Goal: Task Accomplishment & Management: Manage account settings

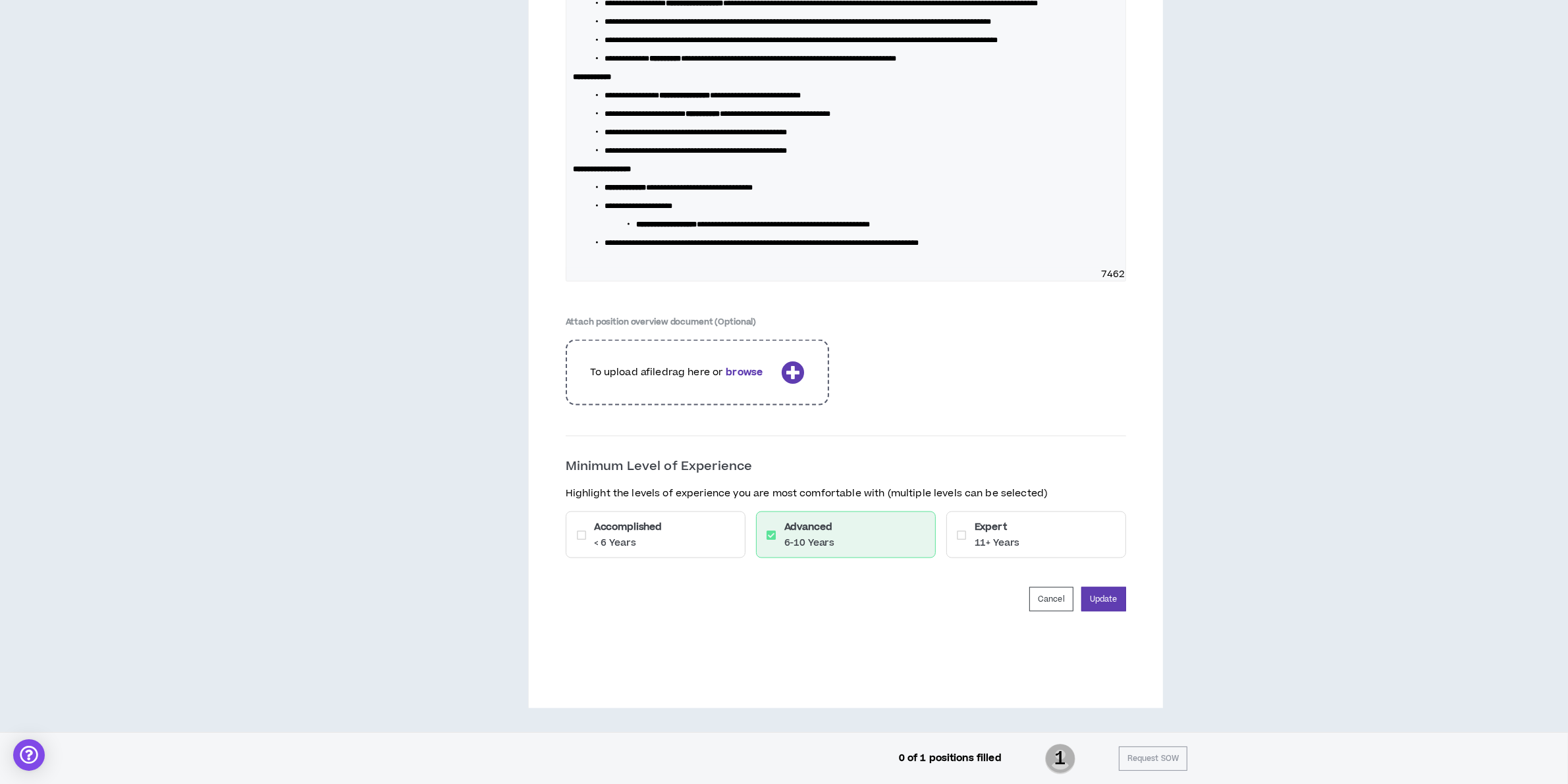
scroll to position [2314, 0]
click at [1118, 594] on button "Update" at bounding box center [1104, 600] width 45 height 24
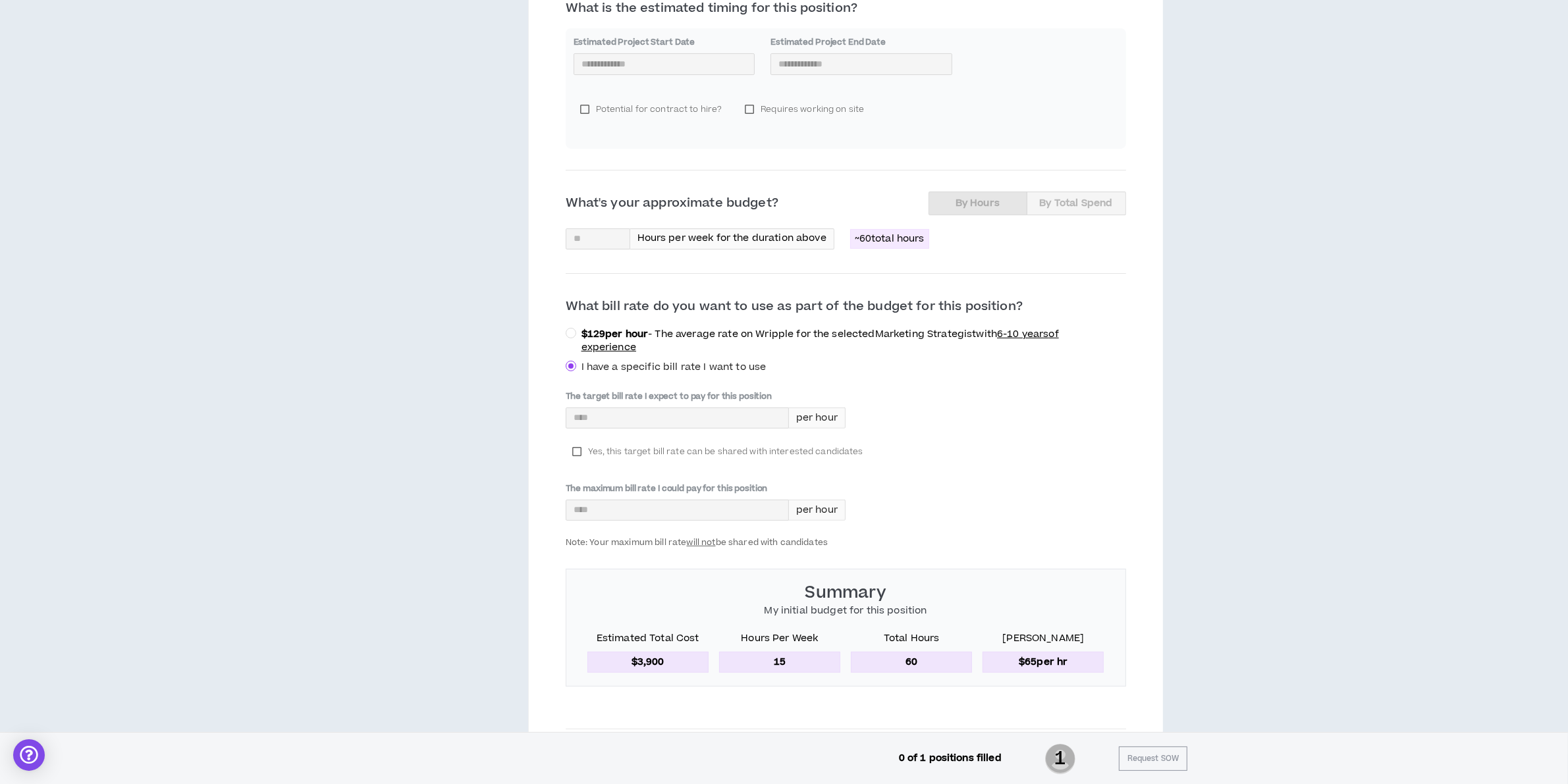
scroll to position [0, 0]
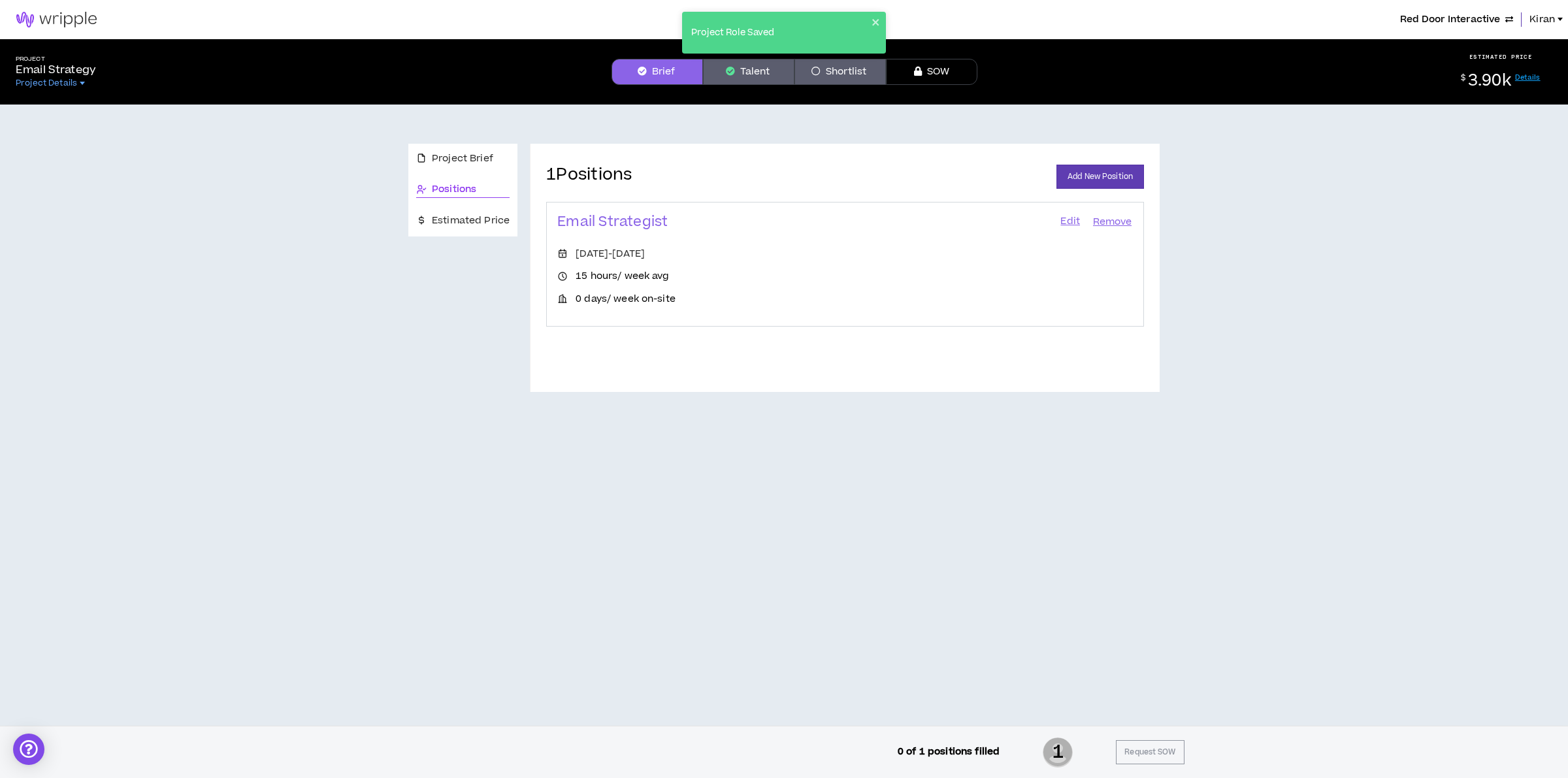
click at [645, 84] on button "Brief" at bounding box center [657, 72] width 91 height 27
click at [475, 156] on span "Project Brief" at bounding box center [463, 158] width 62 height 15
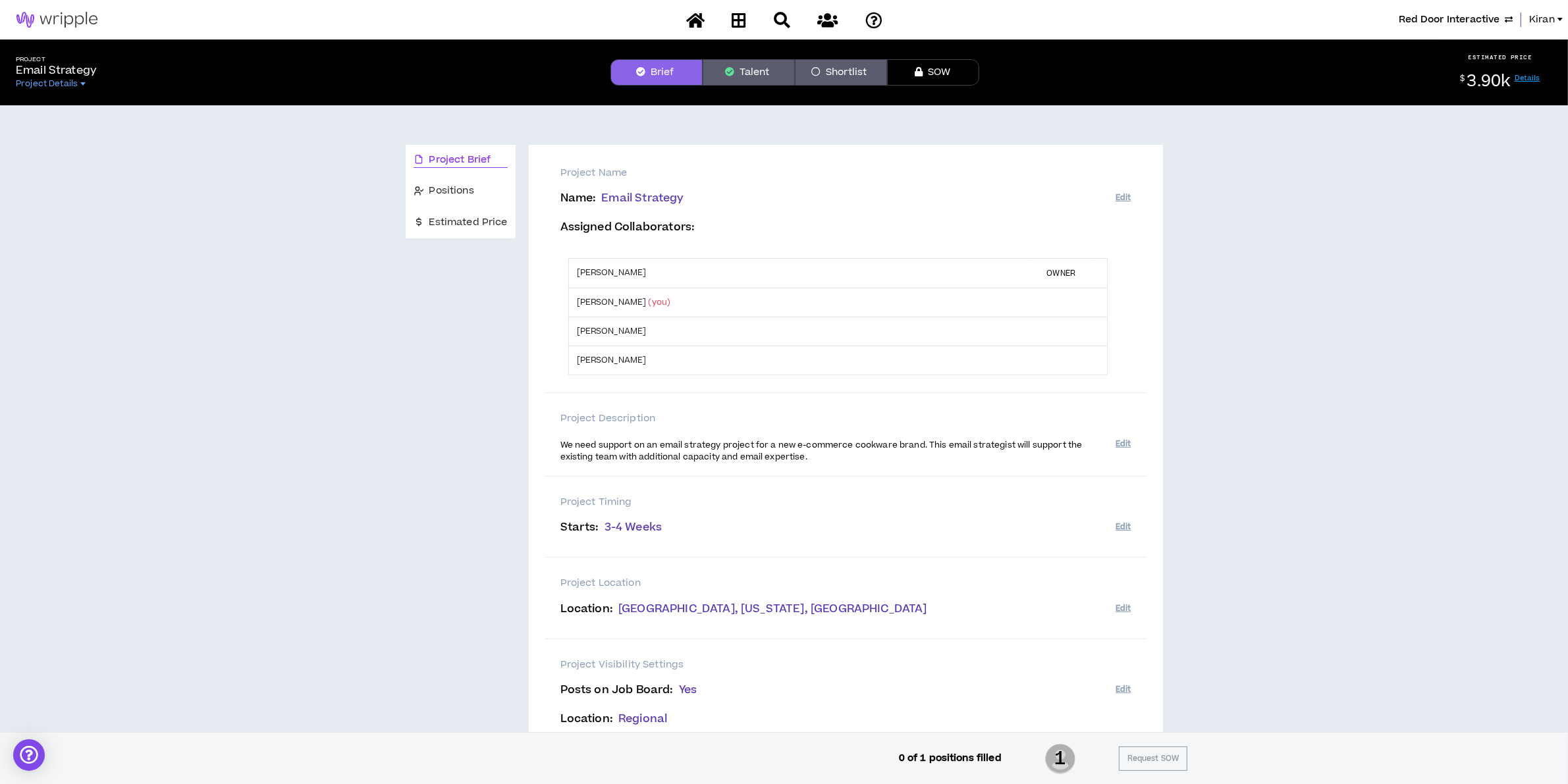
click at [750, 74] on button "Talent" at bounding box center [748, 72] width 92 height 27
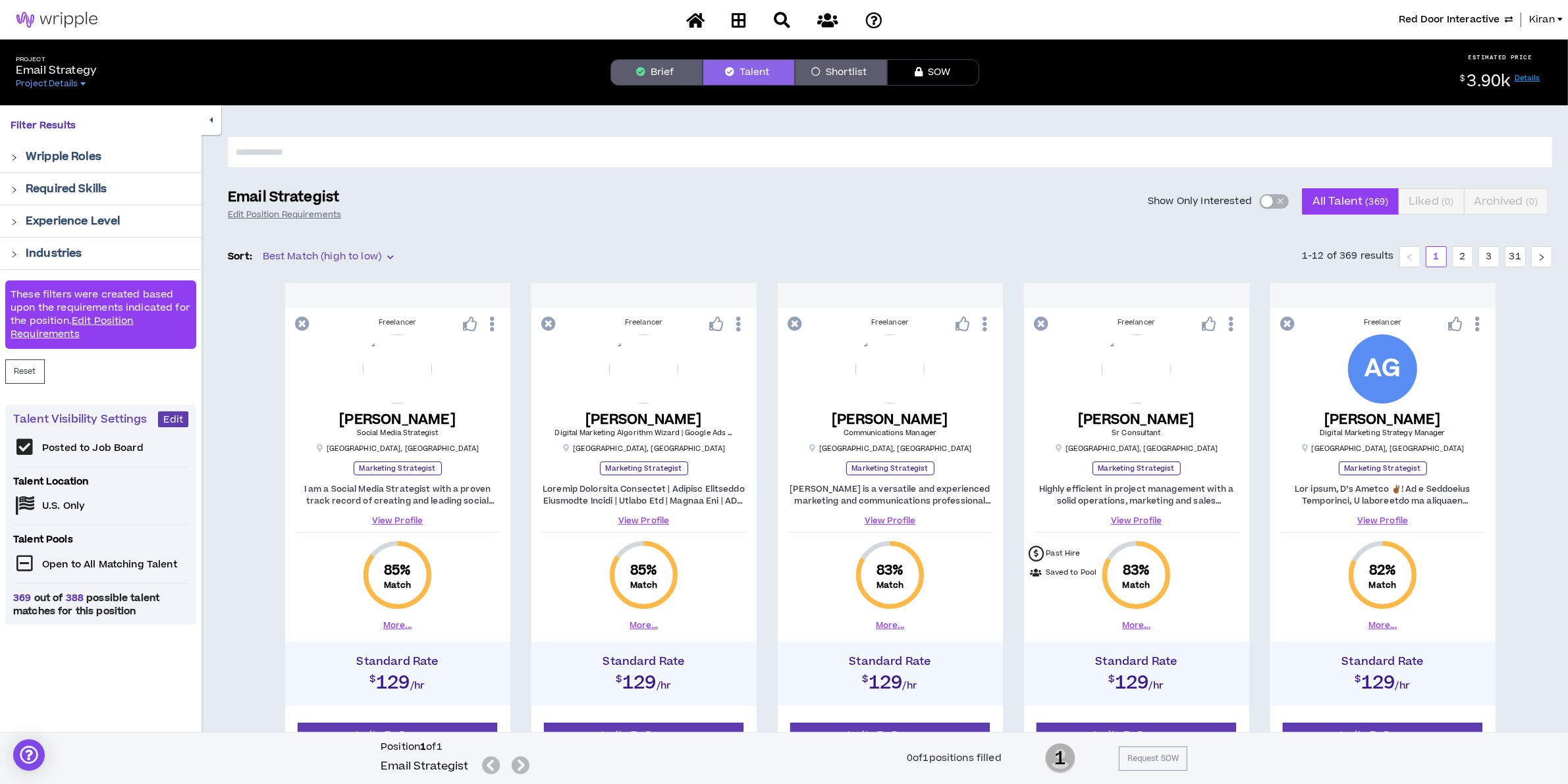
click at [676, 72] on button "Brief" at bounding box center [656, 72] width 92 height 27
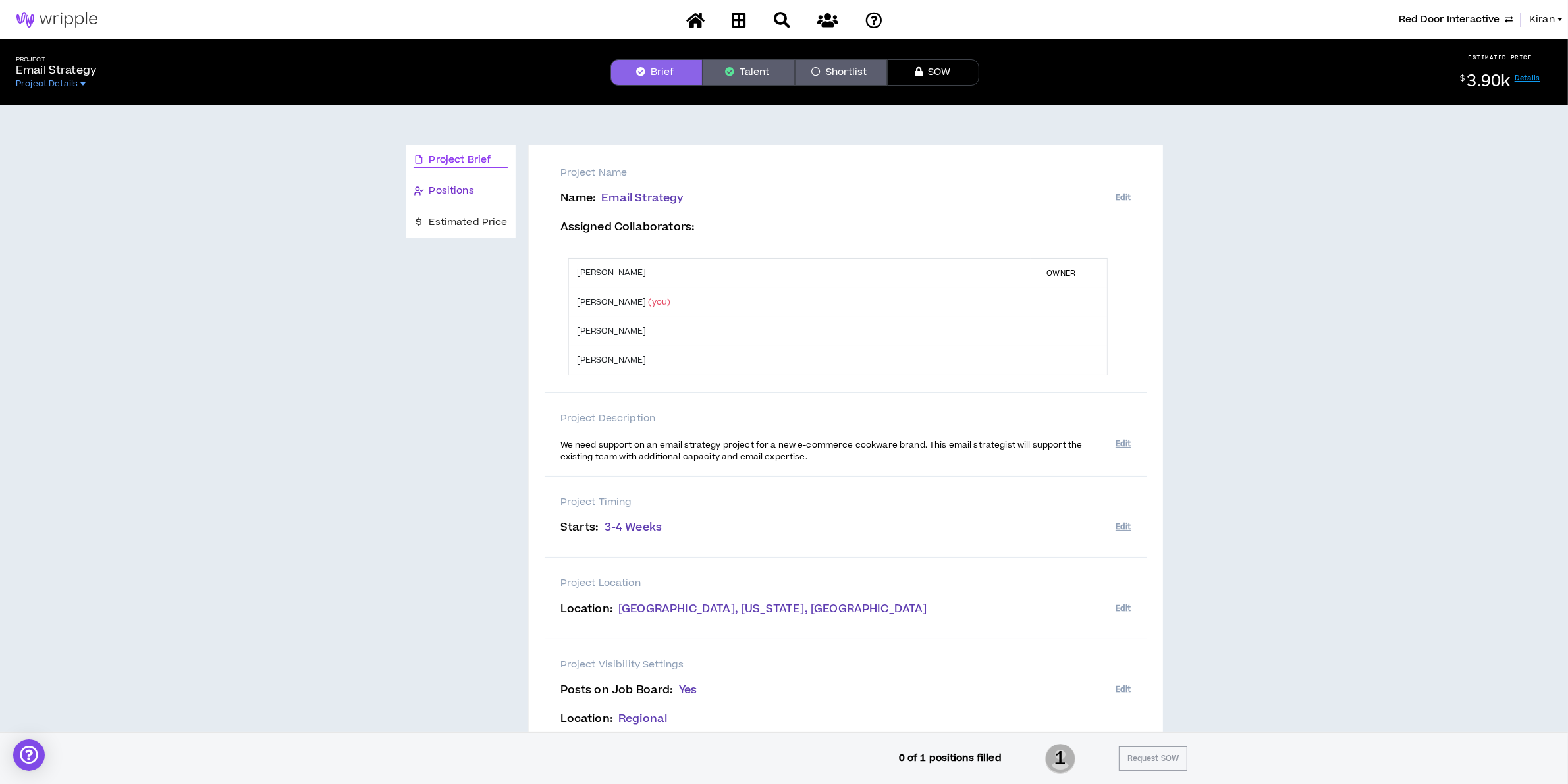
click at [452, 186] on span "Positions" at bounding box center [451, 190] width 45 height 15
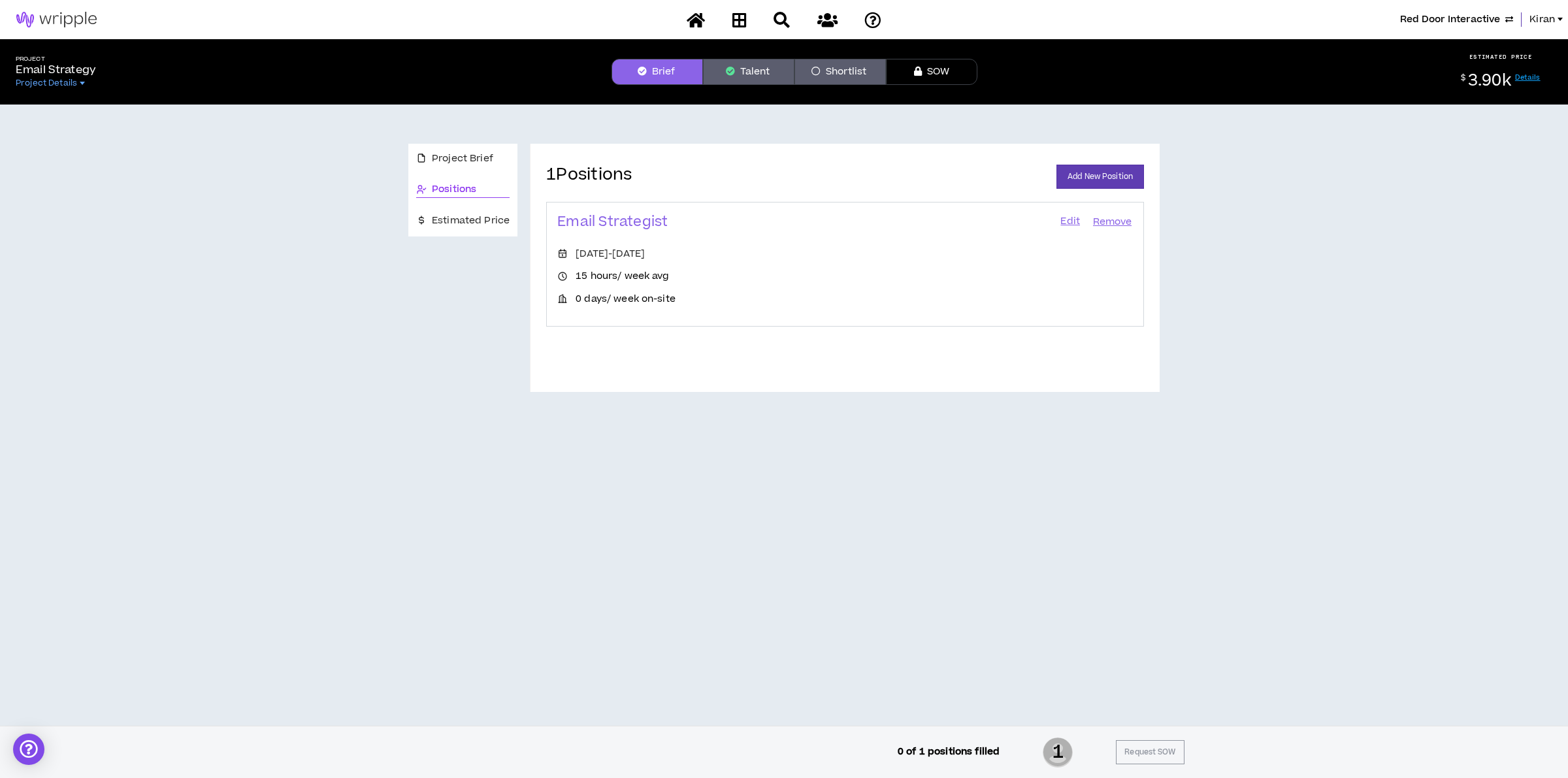
click at [1071, 221] on link "Edit" at bounding box center [1070, 221] width 22 height 18
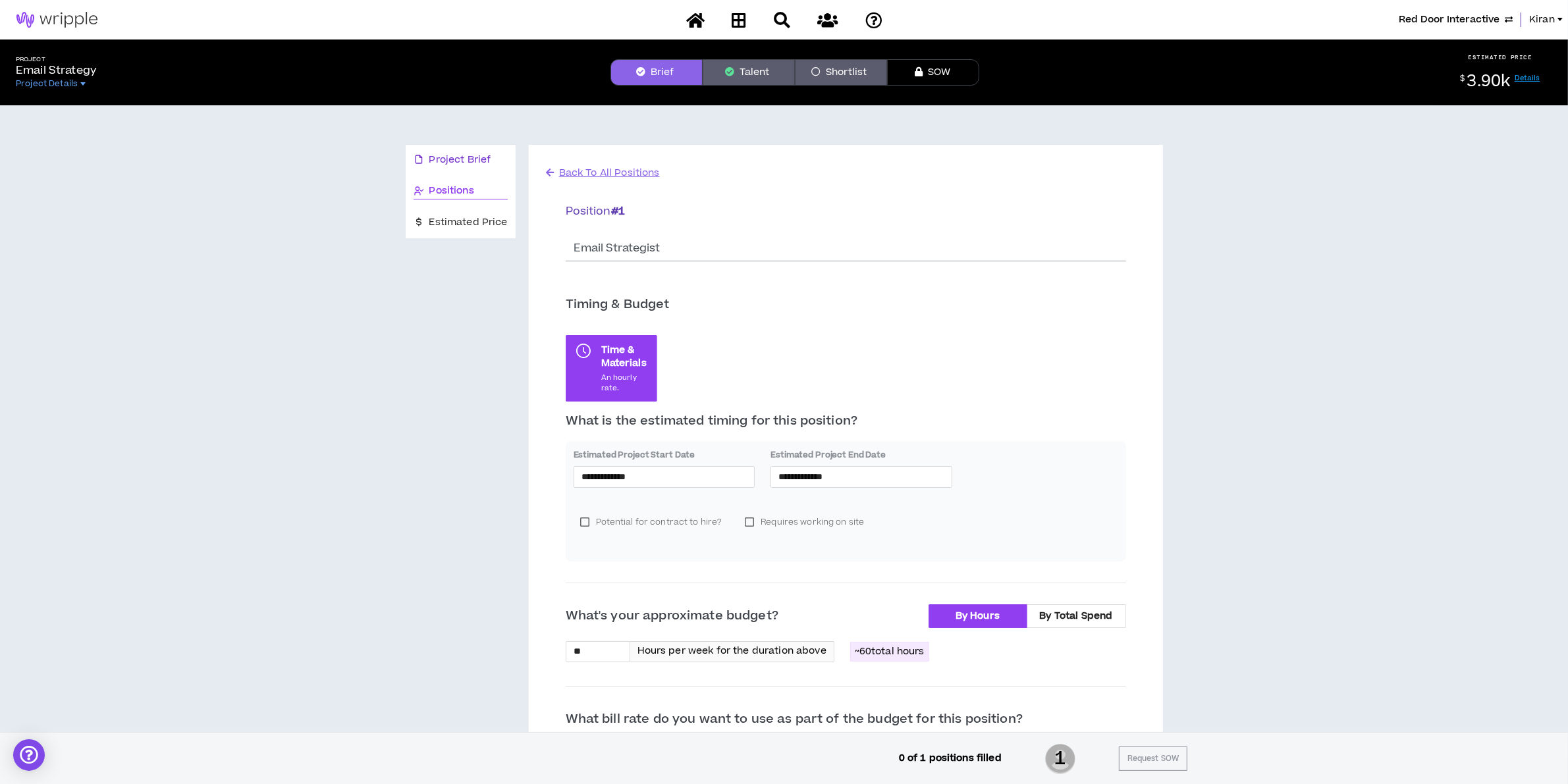
click at [456, 152] on span "Project Brief" at bounding box center [460, 159] width 62 height 15
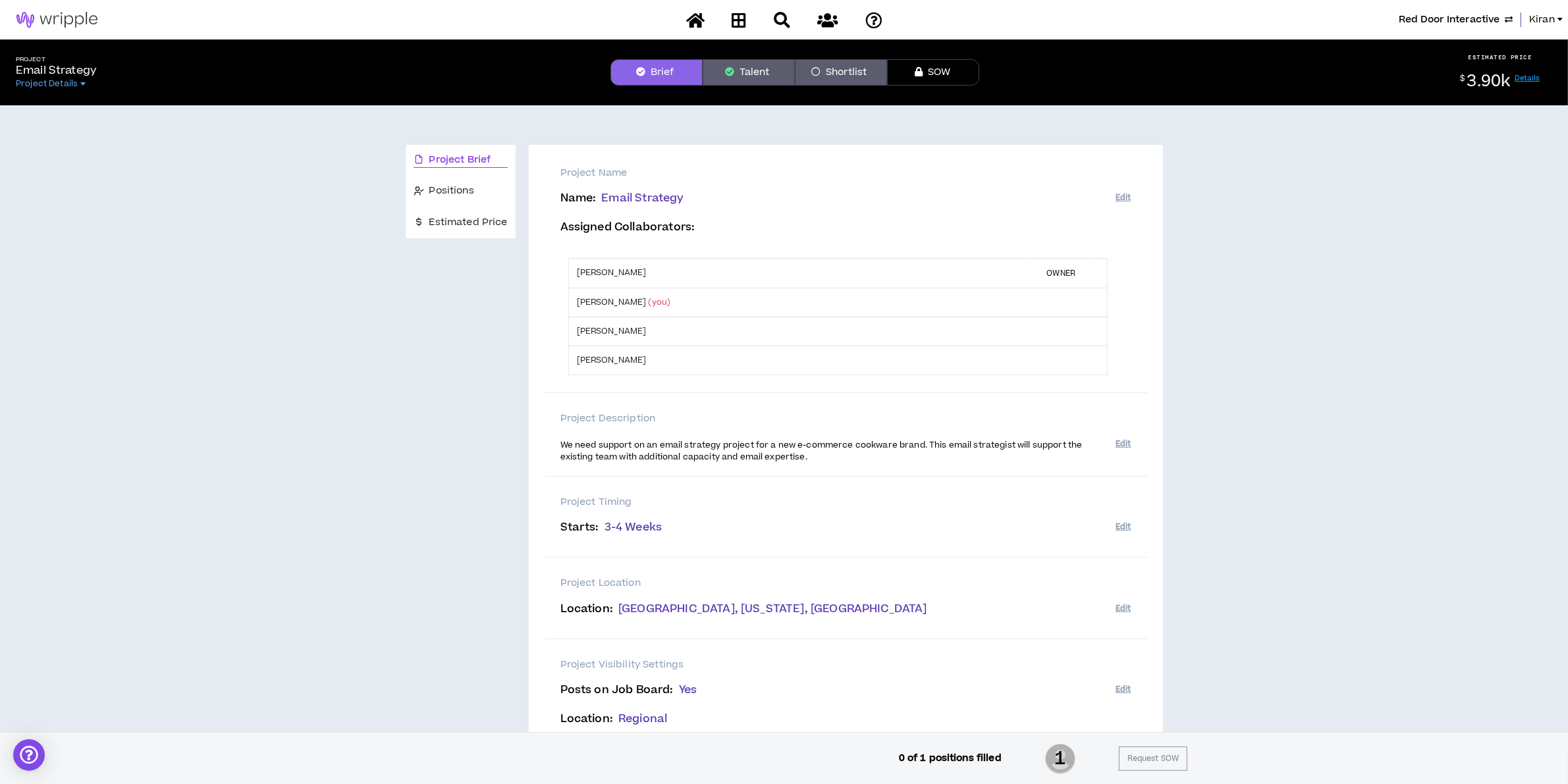
click at [747, 66] on button "Talent" at bounding box center [748, 72] width 92 height 27
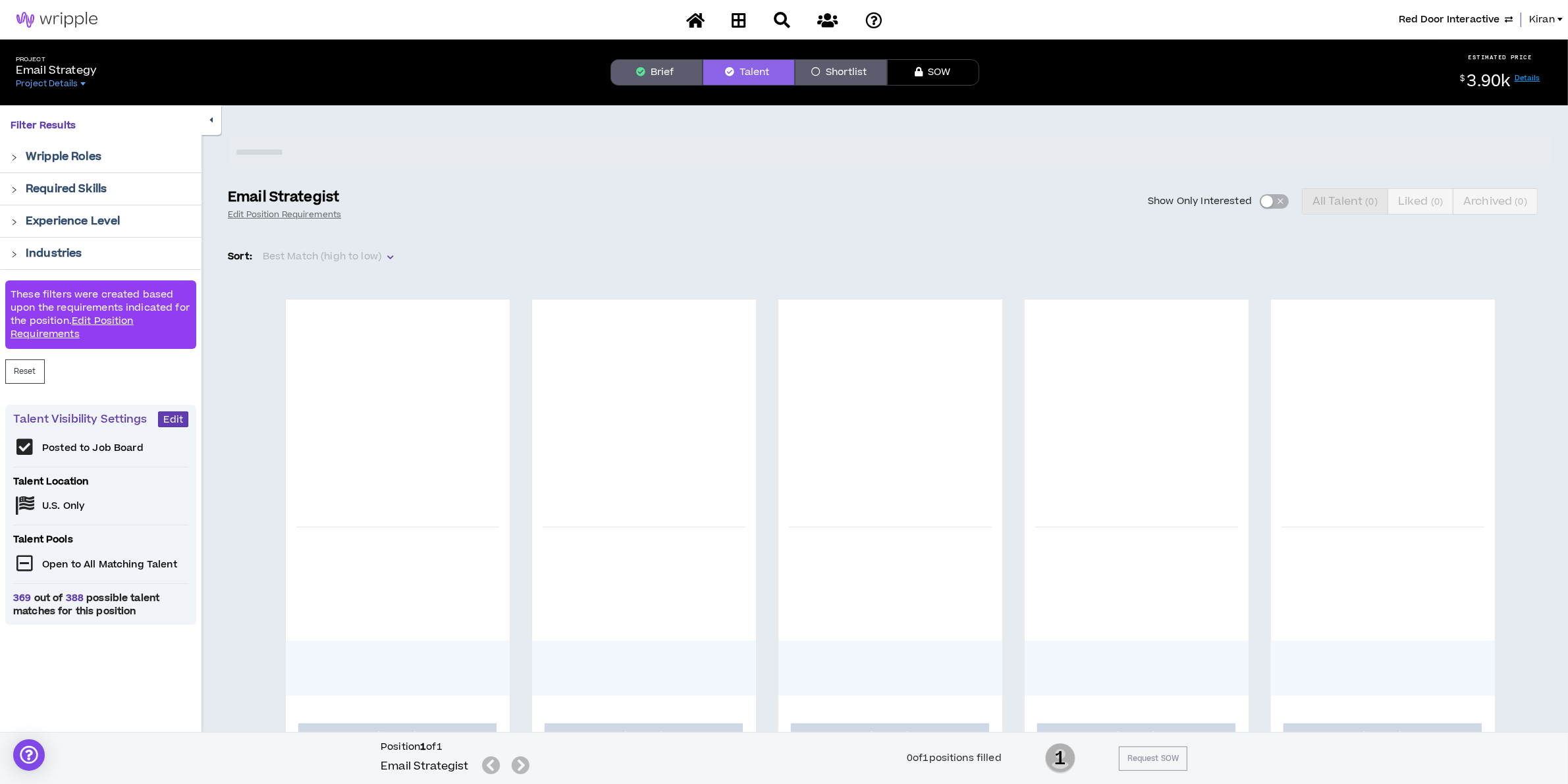
click at [652, 69] on button "Brief" at bounding box center [656, 72] width 92 height 27
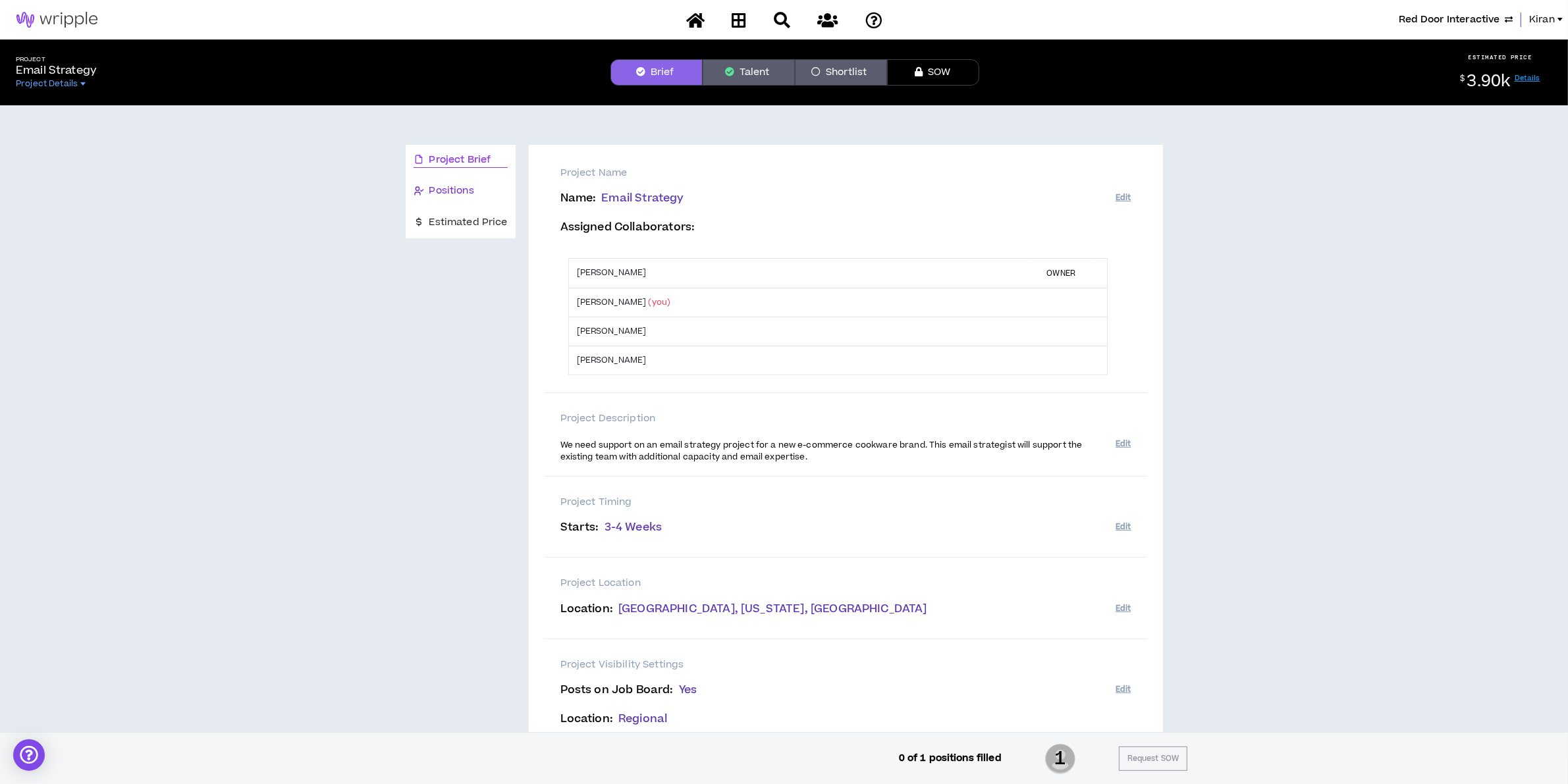
click at [445, 191] on span "Positions" at bounding box center [451, 190] width 45 height 15
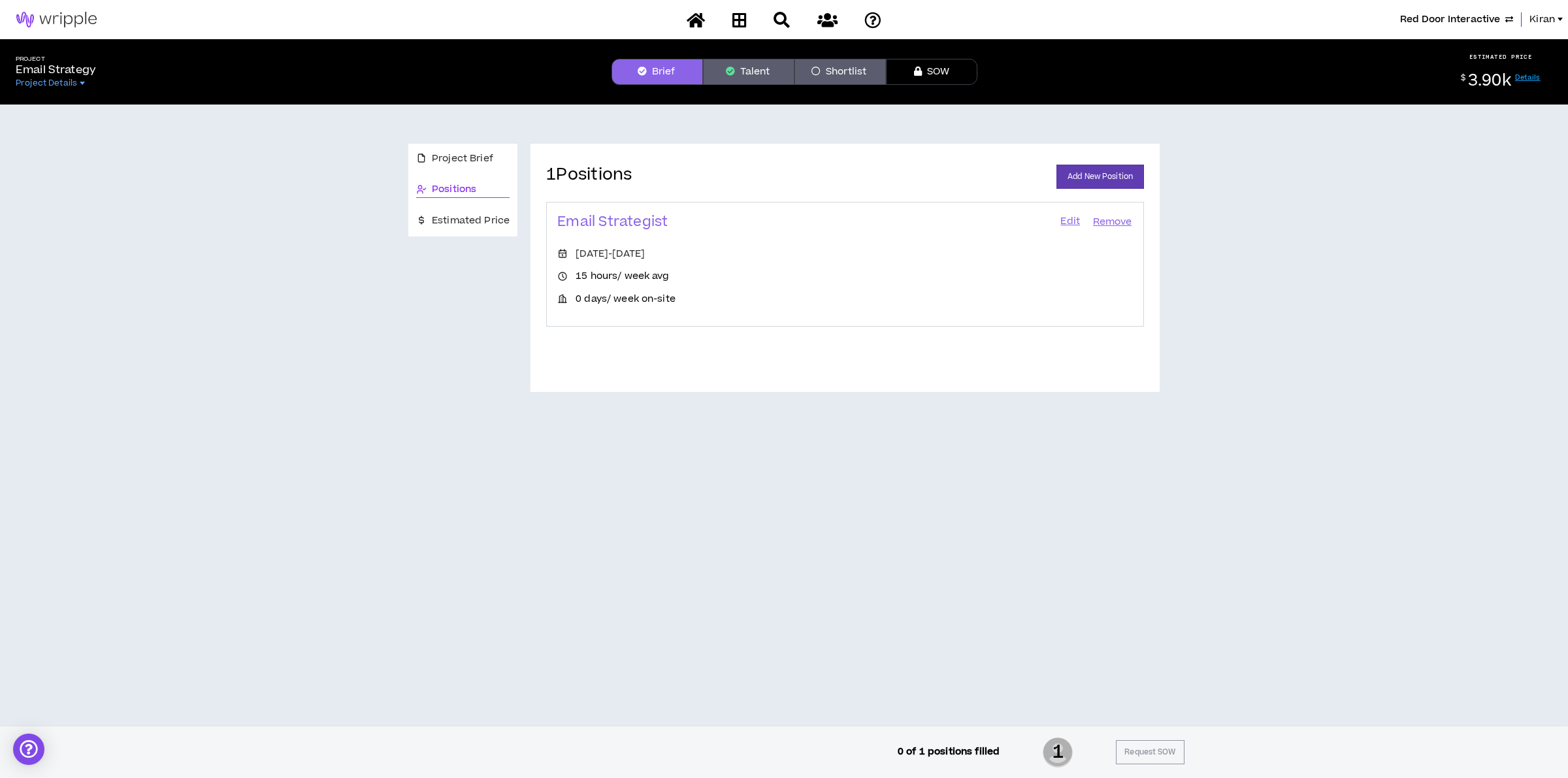
click at [1066, 229] on link "Edit" at bounding box center [1070, 221] width 22 height 18
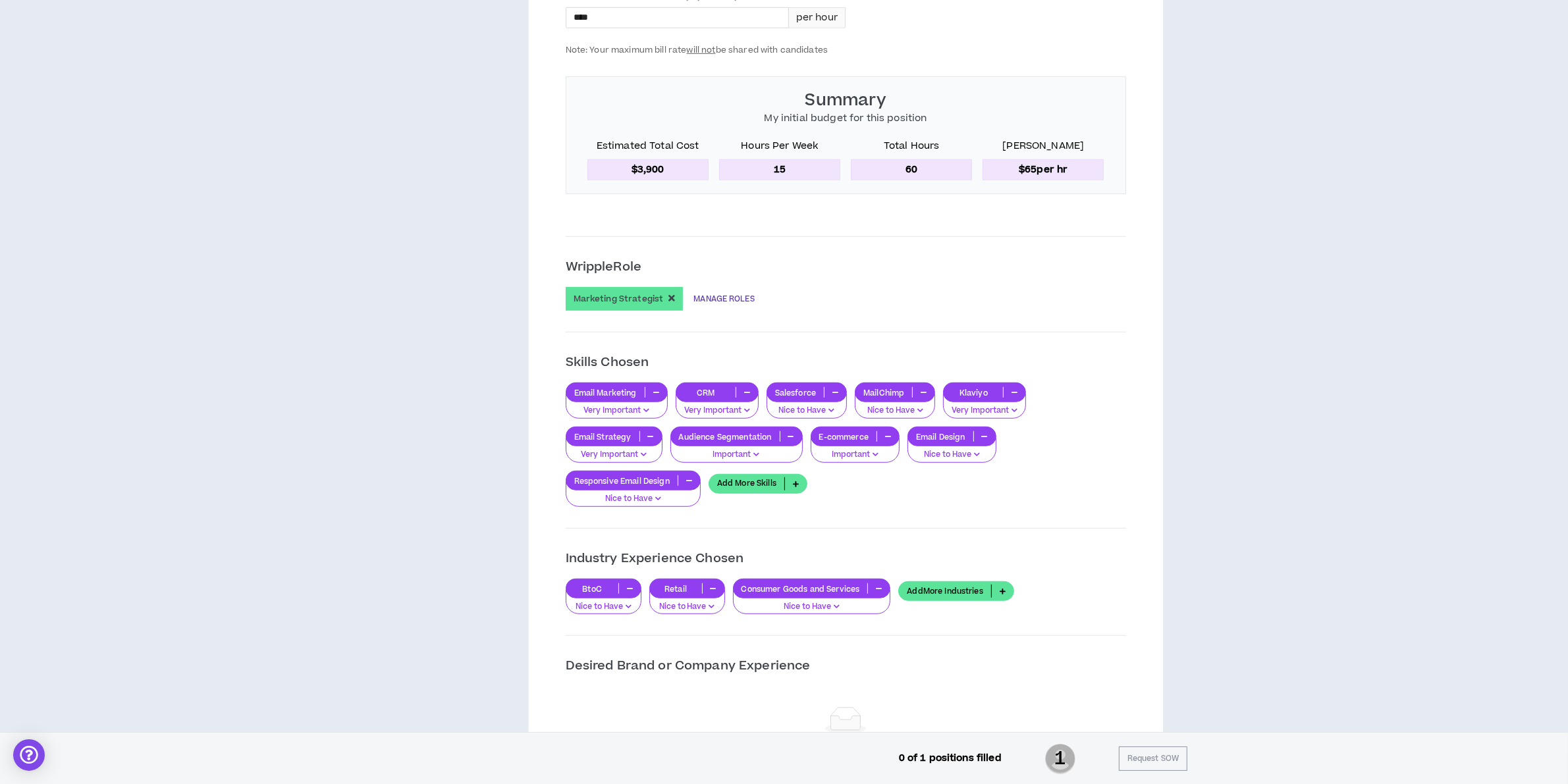
click at [710, 300] on link "MANAGE ROLES" at bounding box center [724, 299] width 60 height 24
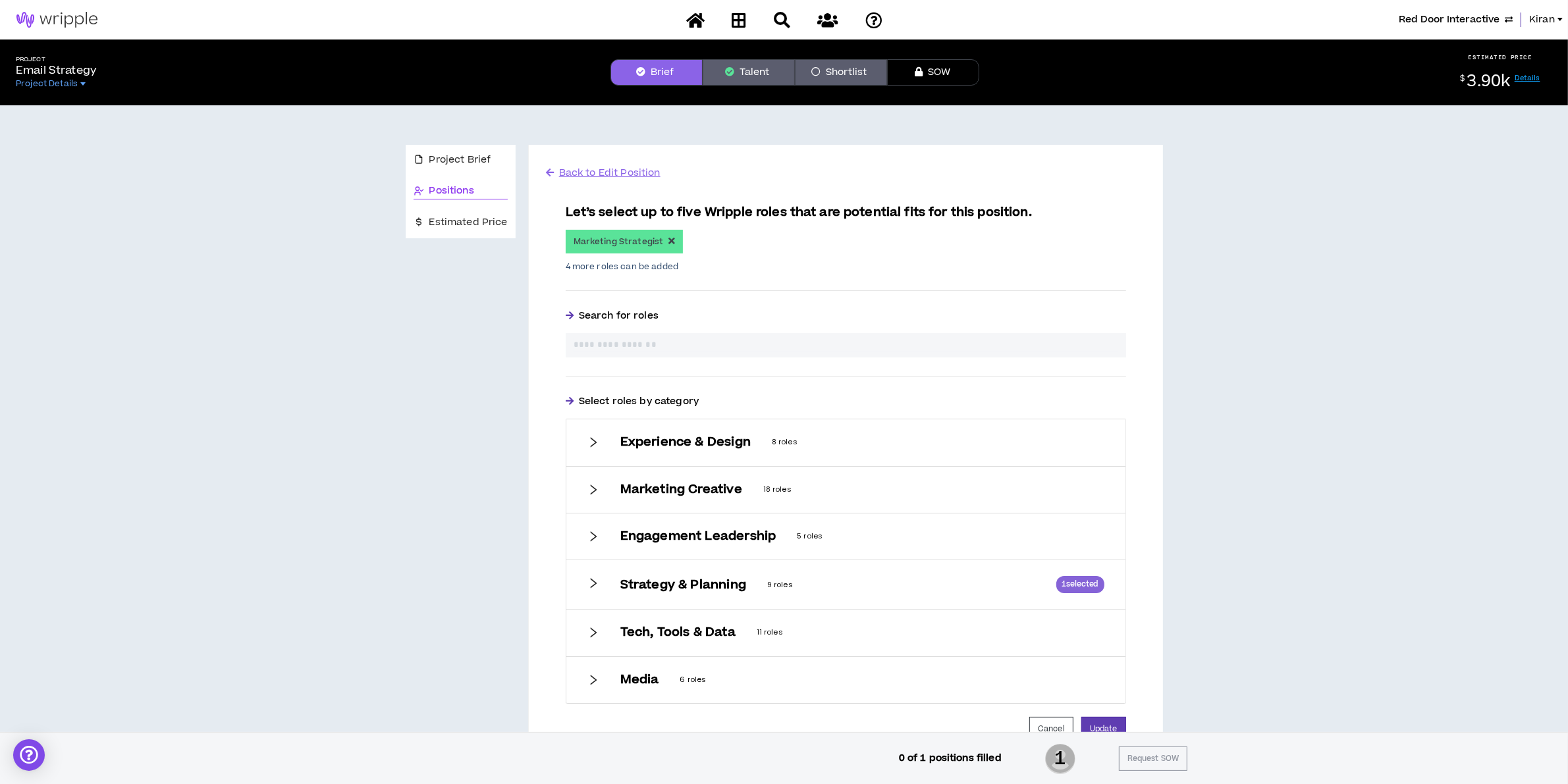
click at [694, 432] on div "Experience & Design 8 roles" at bounding box center [845, 443] width 559 height 47
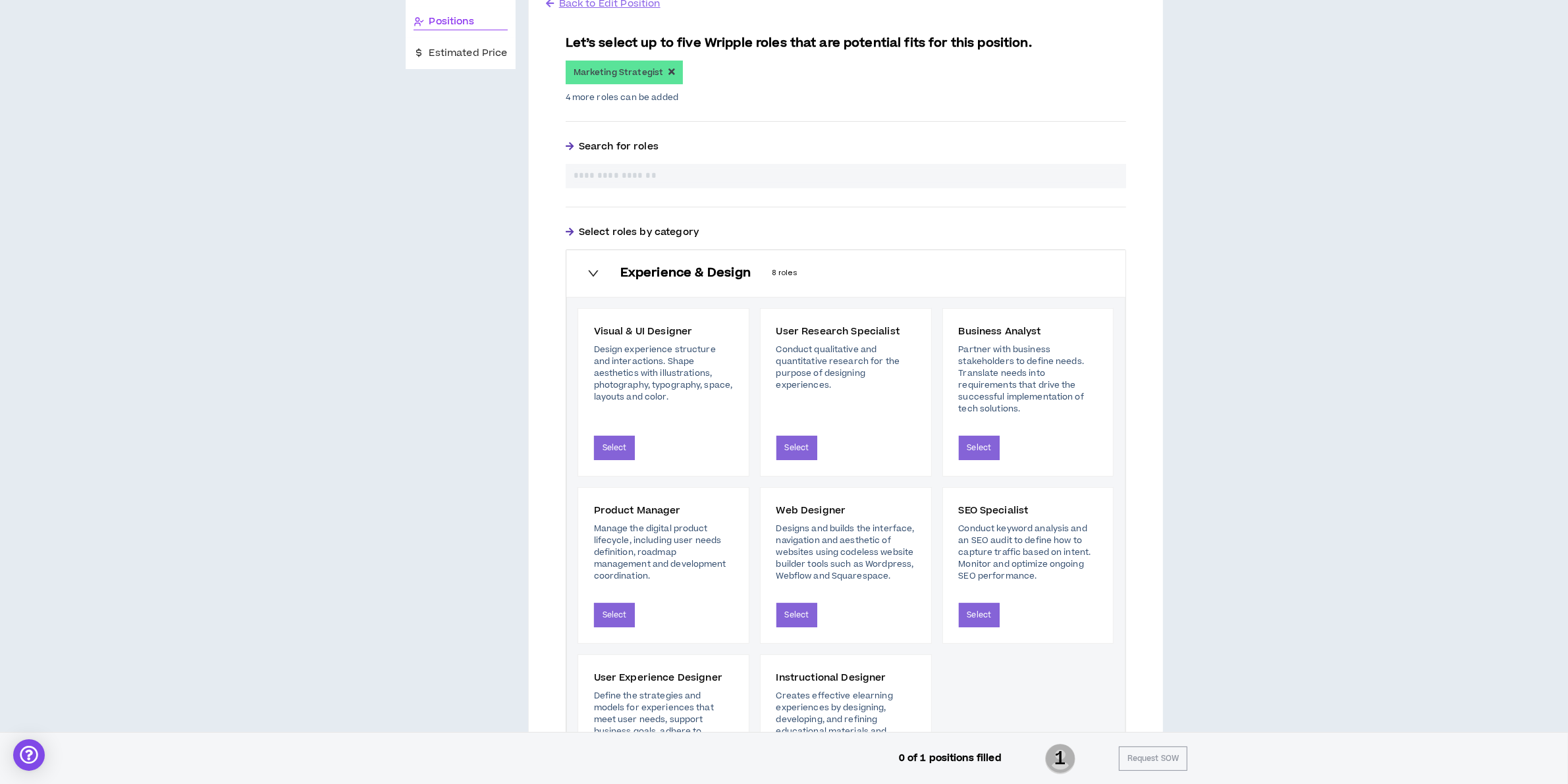
scroll to position [165, 0]
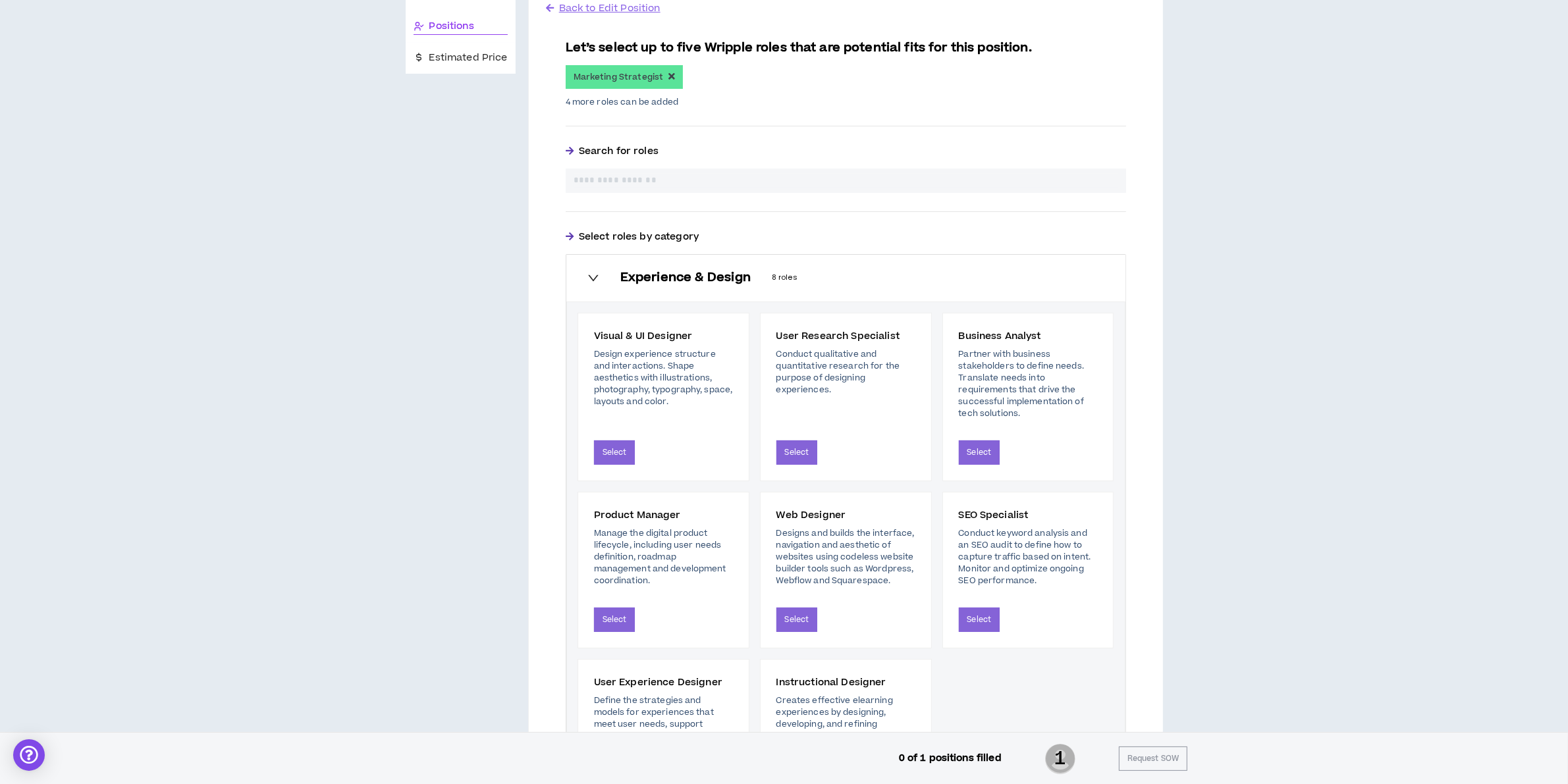
click at [632, 264] on div "Experience & Design 8 roles" at bounding box center [845, 278] width 559 height 47
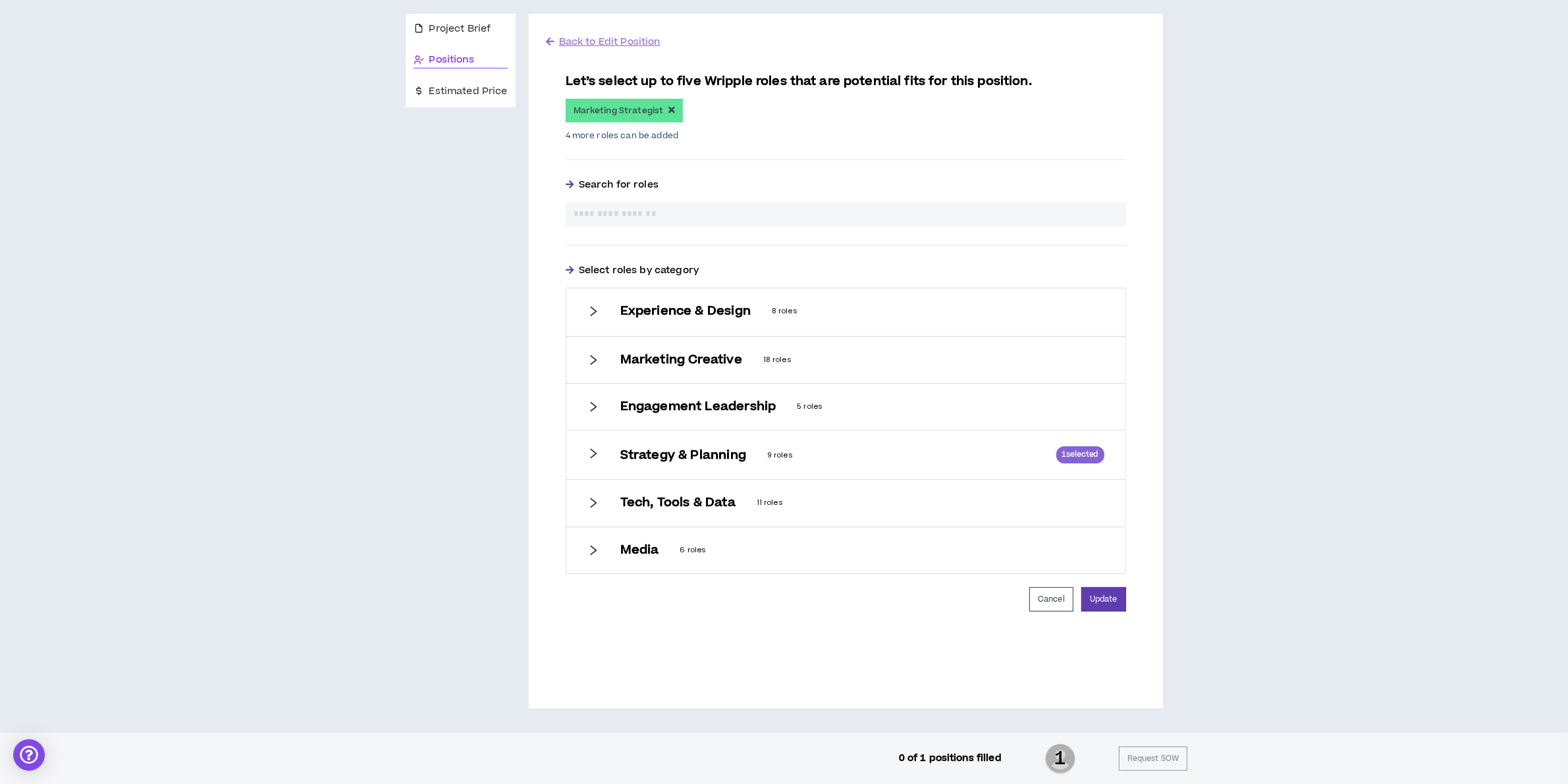
scroll to position [130, 0]
click at [685, 363] on h6 "Marketing Creative" at bounding box center [681, 360] width 121 height 15
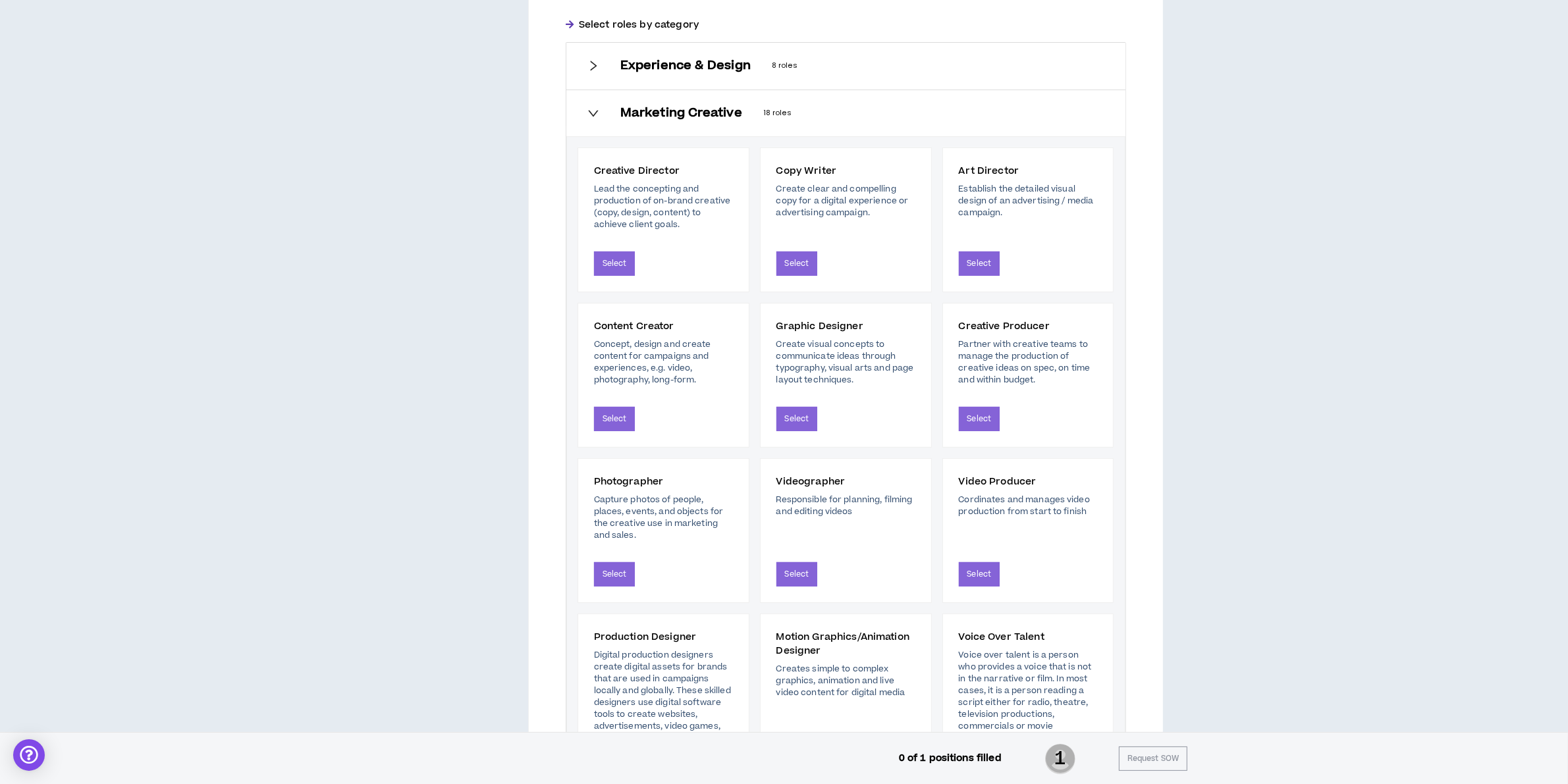
scroll to position [377, 0]
click at [625, 121] on div "Marketing Creative 18 roles" at bounding box center [845, 113] width 559 height 47
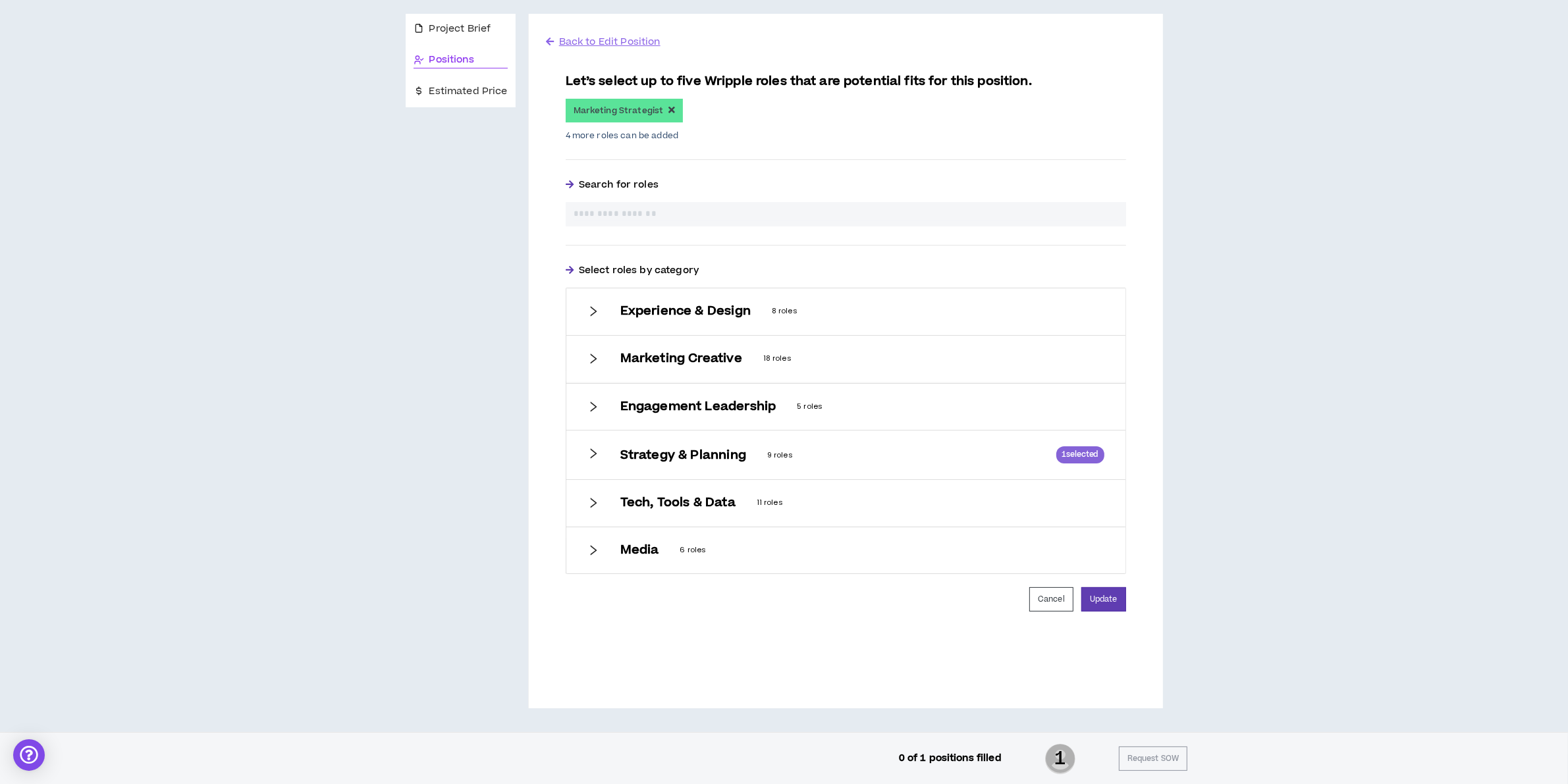
scroll to position [130, 0]
click at [708, 496] on h6 "Tech, Tools & Data" at bounding box center [678, 503] width 115 height 15
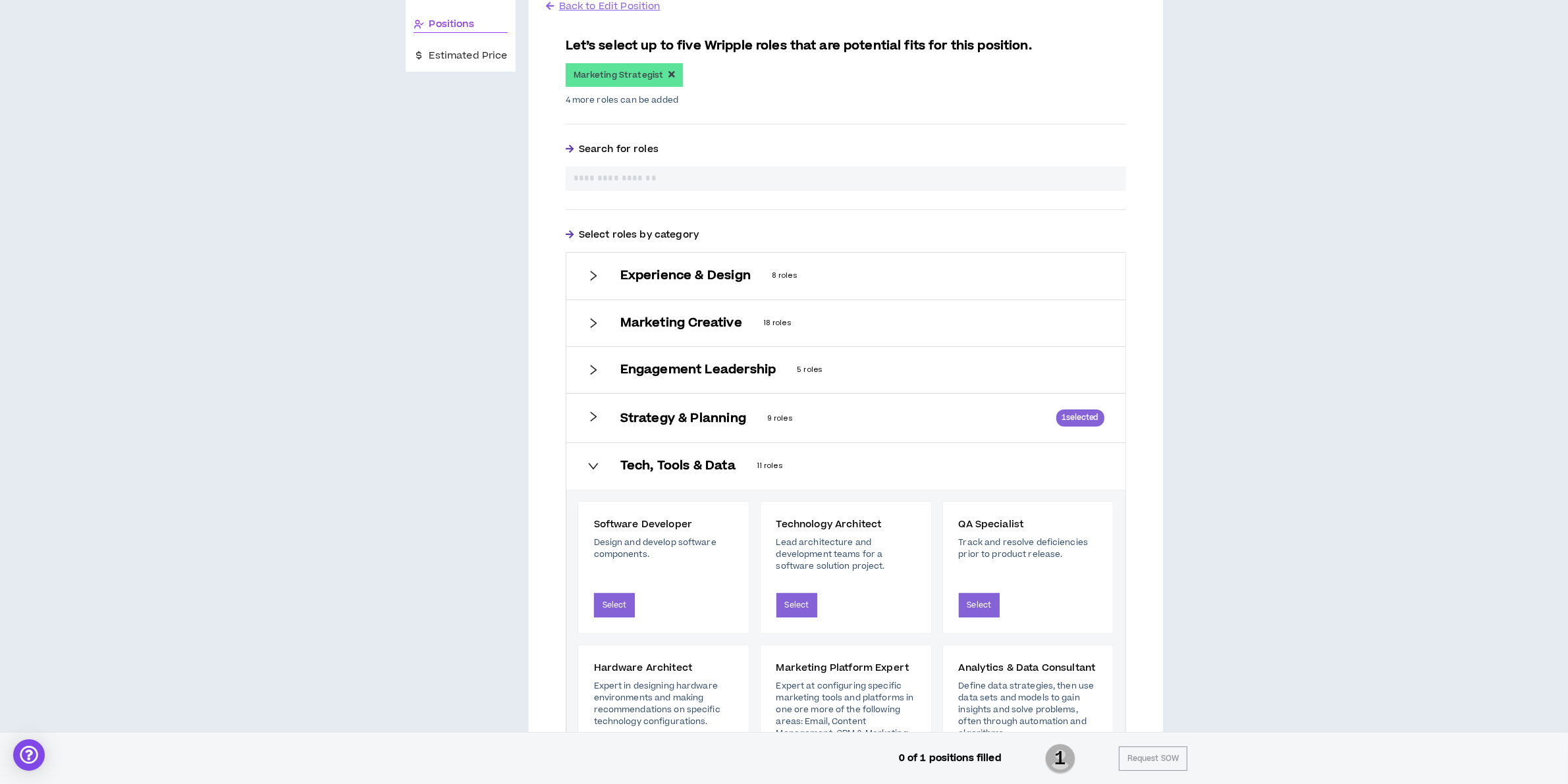
scroll to position [329, 0]
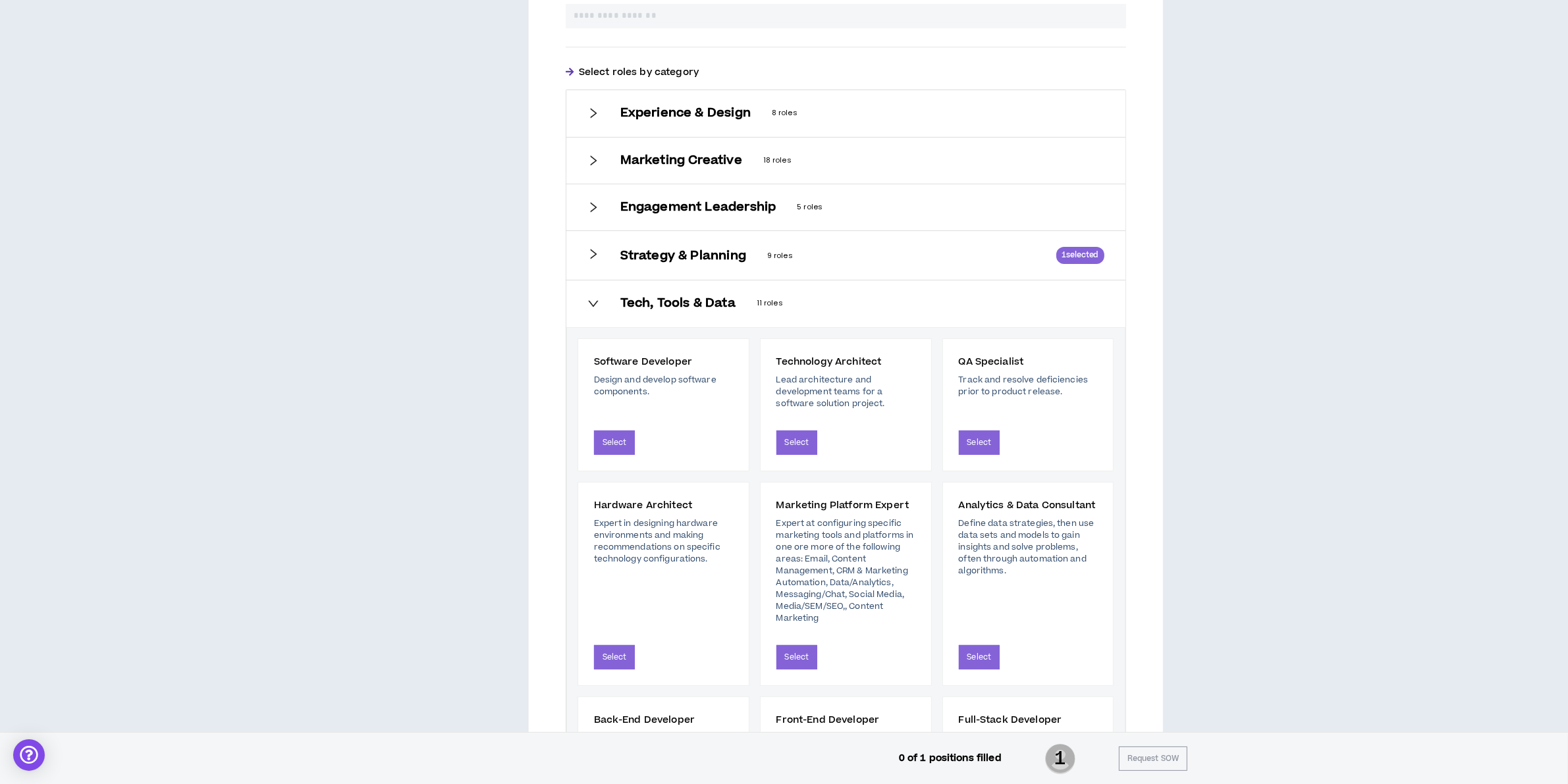
click at [681, 252] on h6 "Strategy & Planning" at bounding box center [683, 256] width 126 height 15
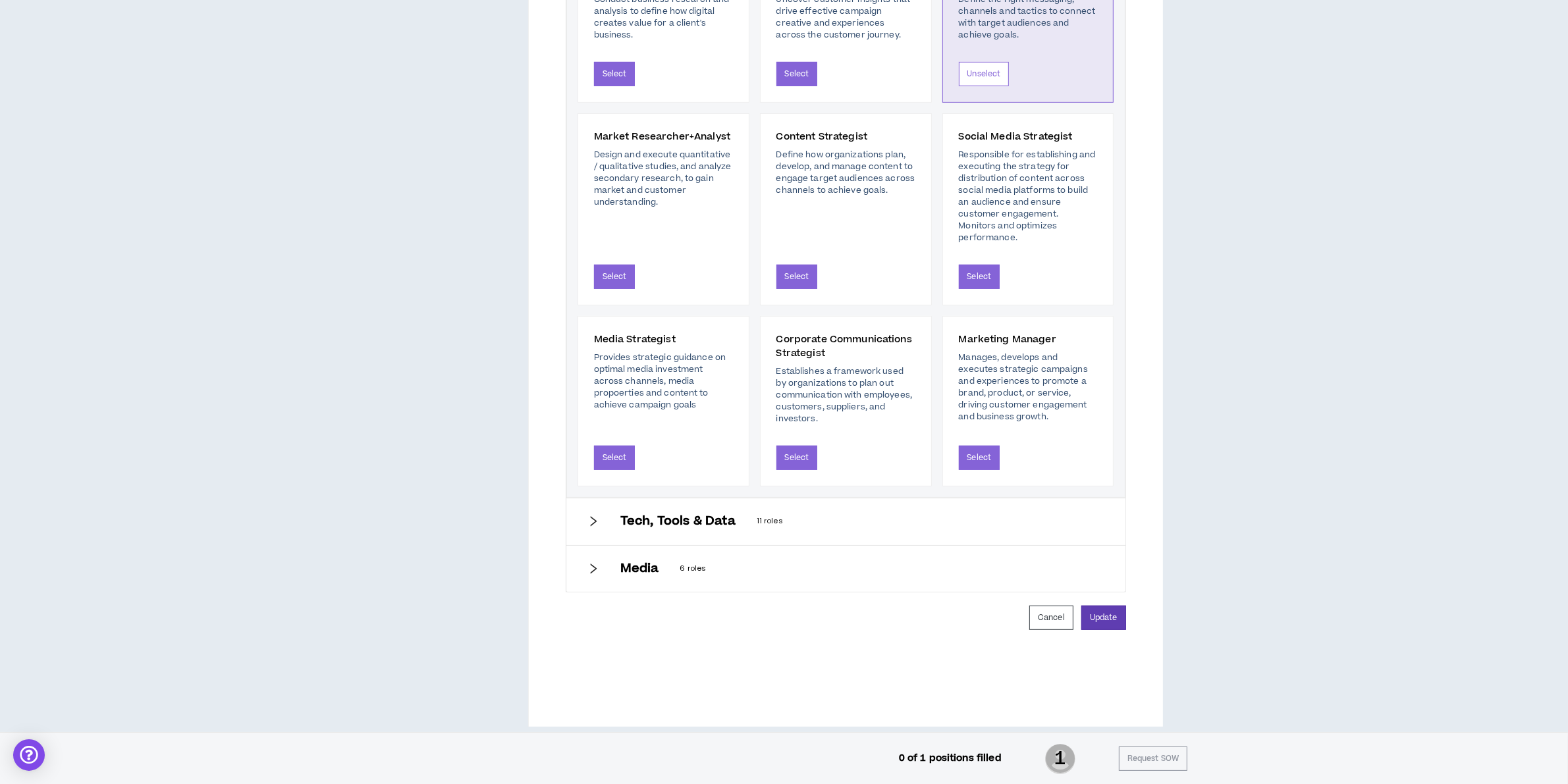
scroll to position [672, 0]
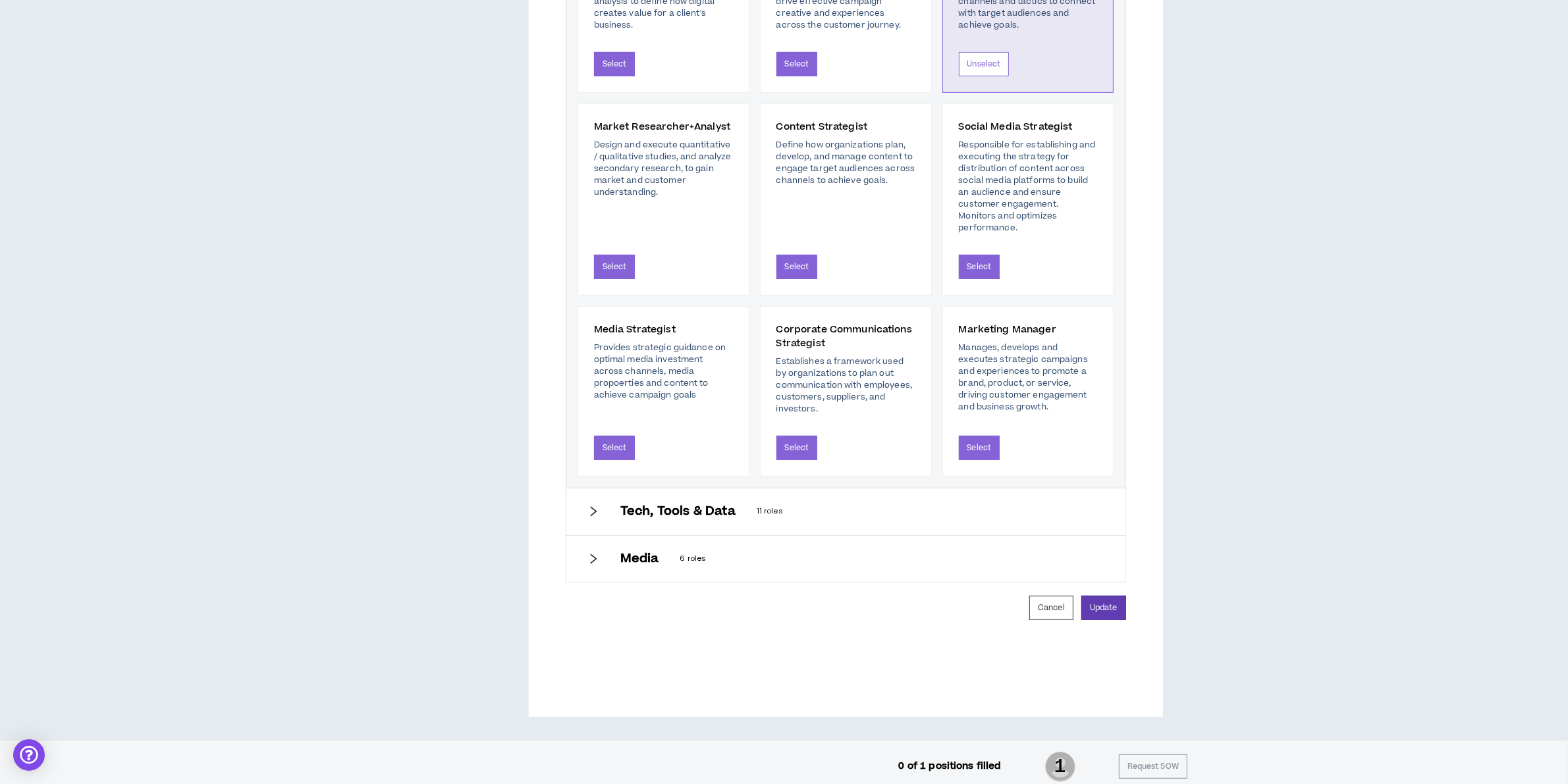
click at [629, 557] on h6 "Media" at bounding box center [639, 558] width 39 height 15
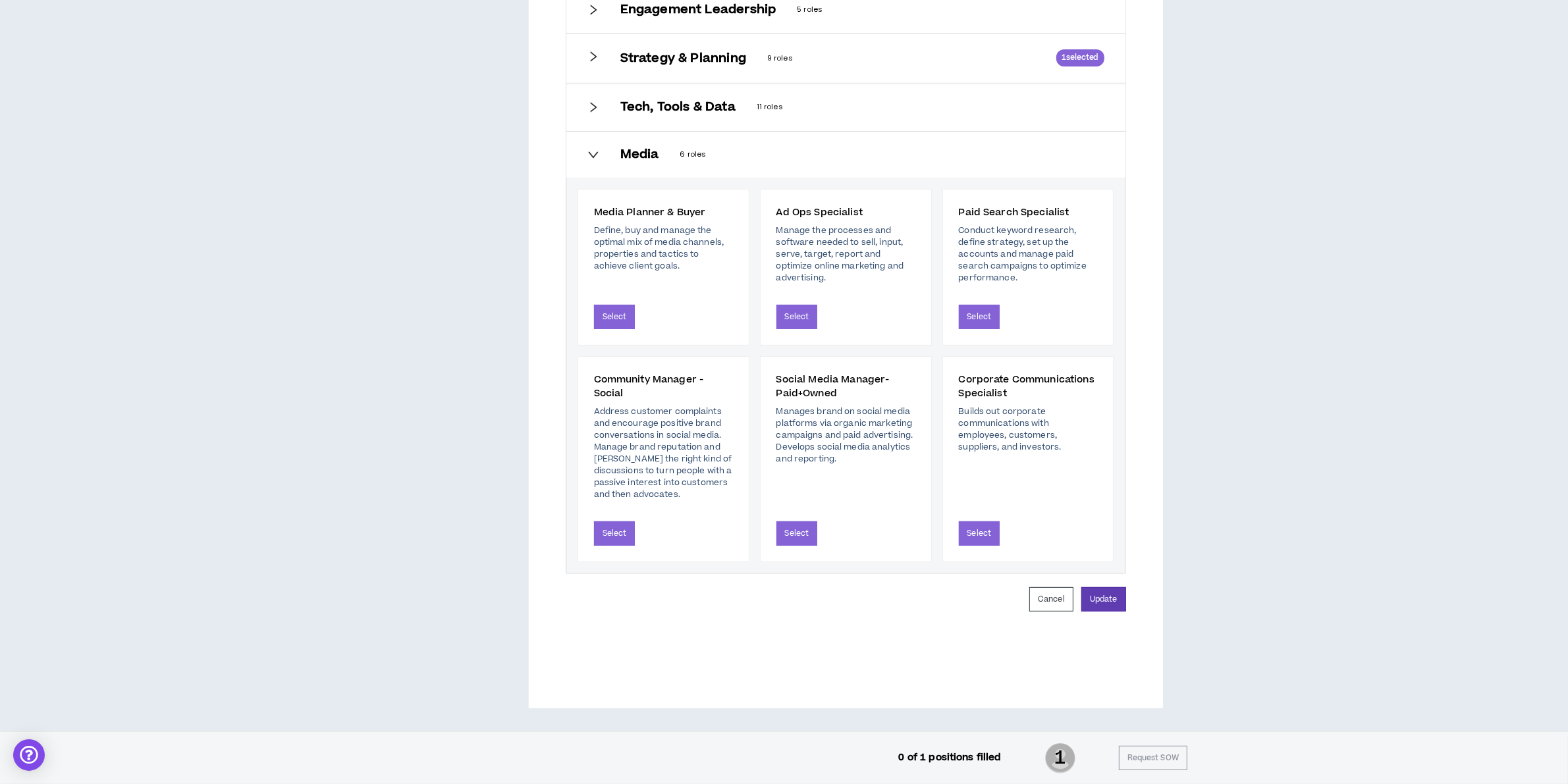
scroll to position [528, 0]
click at [738, 96] on div "Tech, Tools & Data 11 roles" at bounding box center [845, 108] width 559 height 47
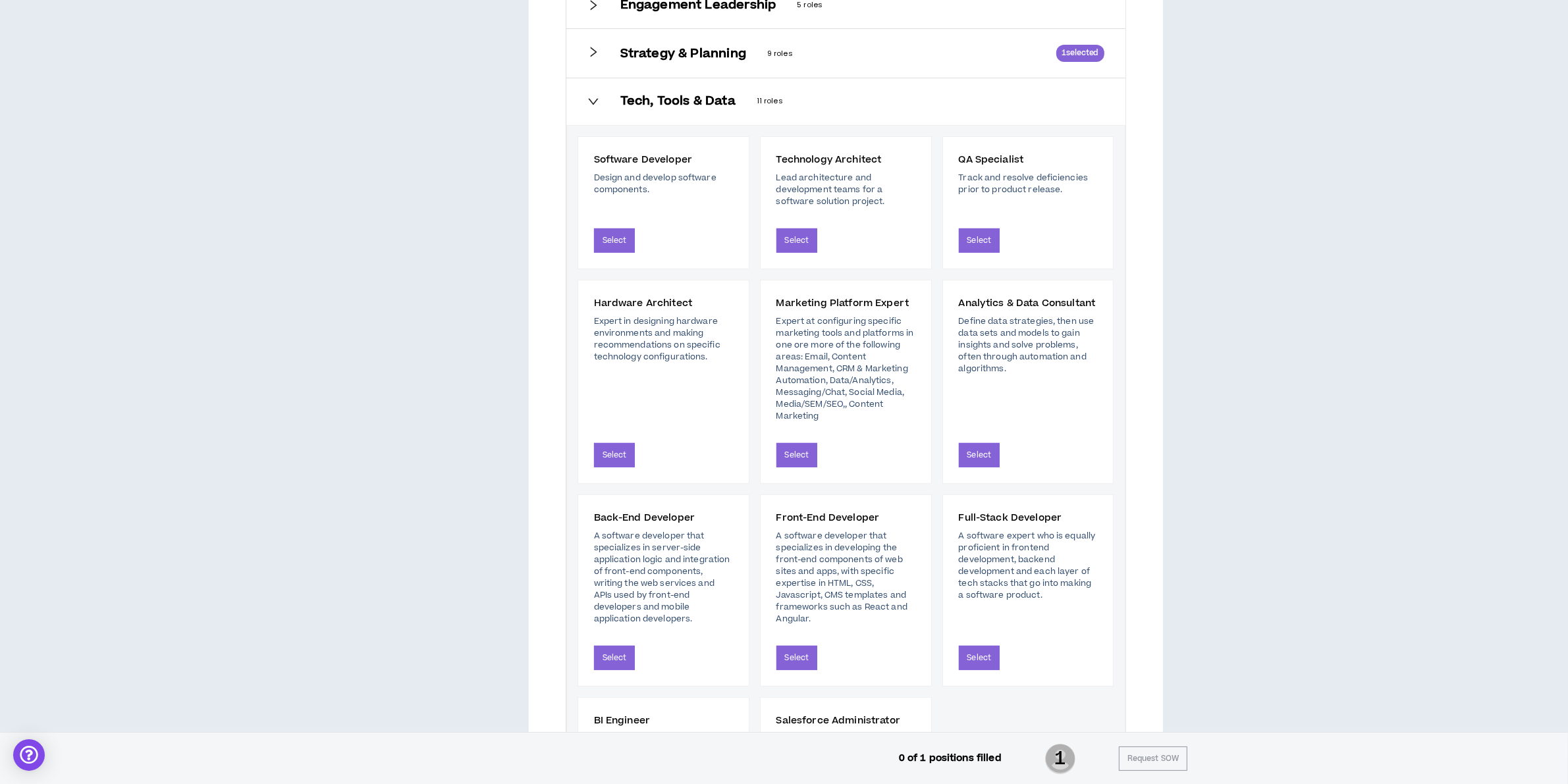
scroll to position [157, 0]
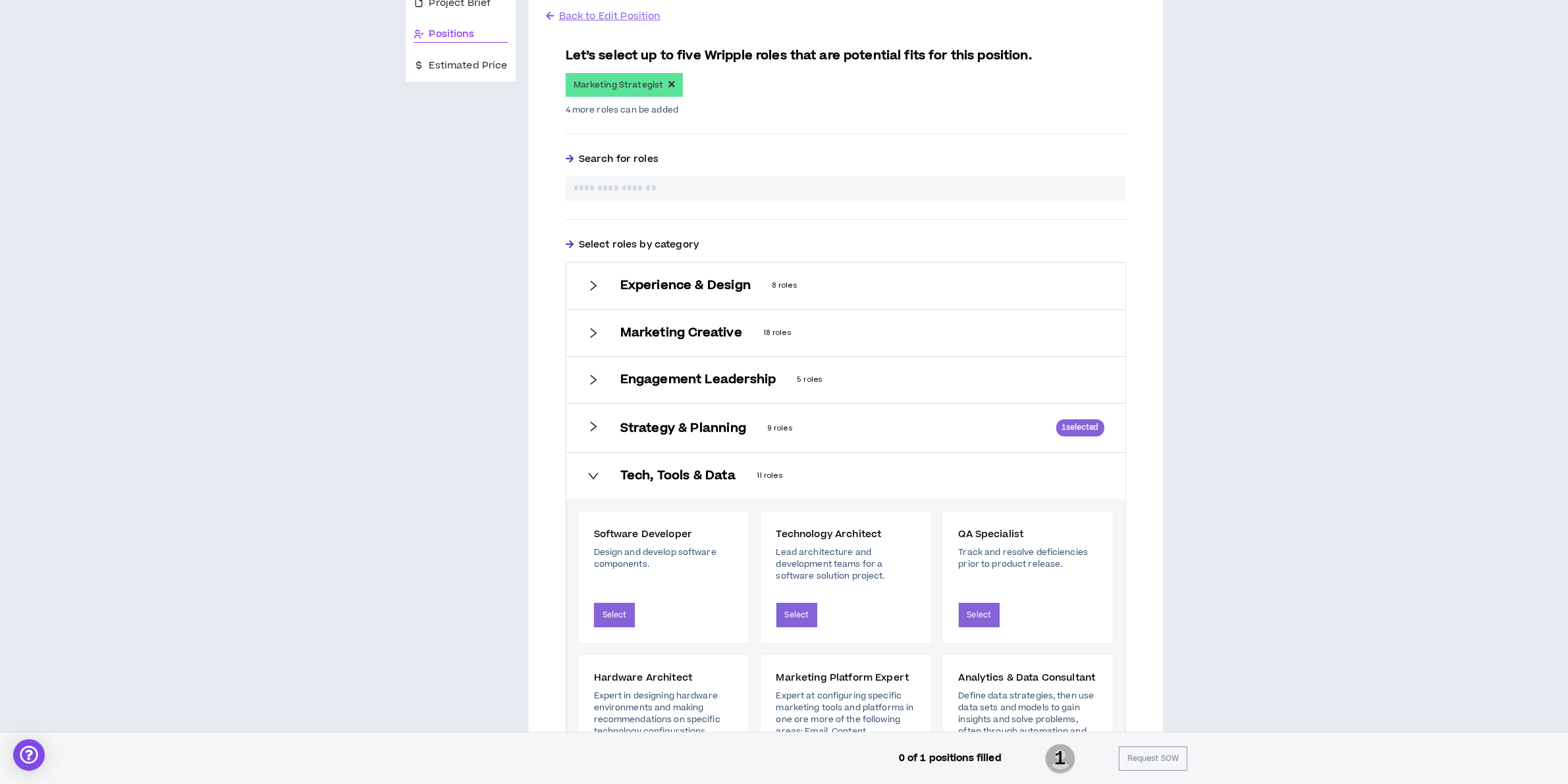
click at [734, 415] on div "Strategy & Planning 9 roles 1 selected" at bounding box center [845, 428] width 559 height 49
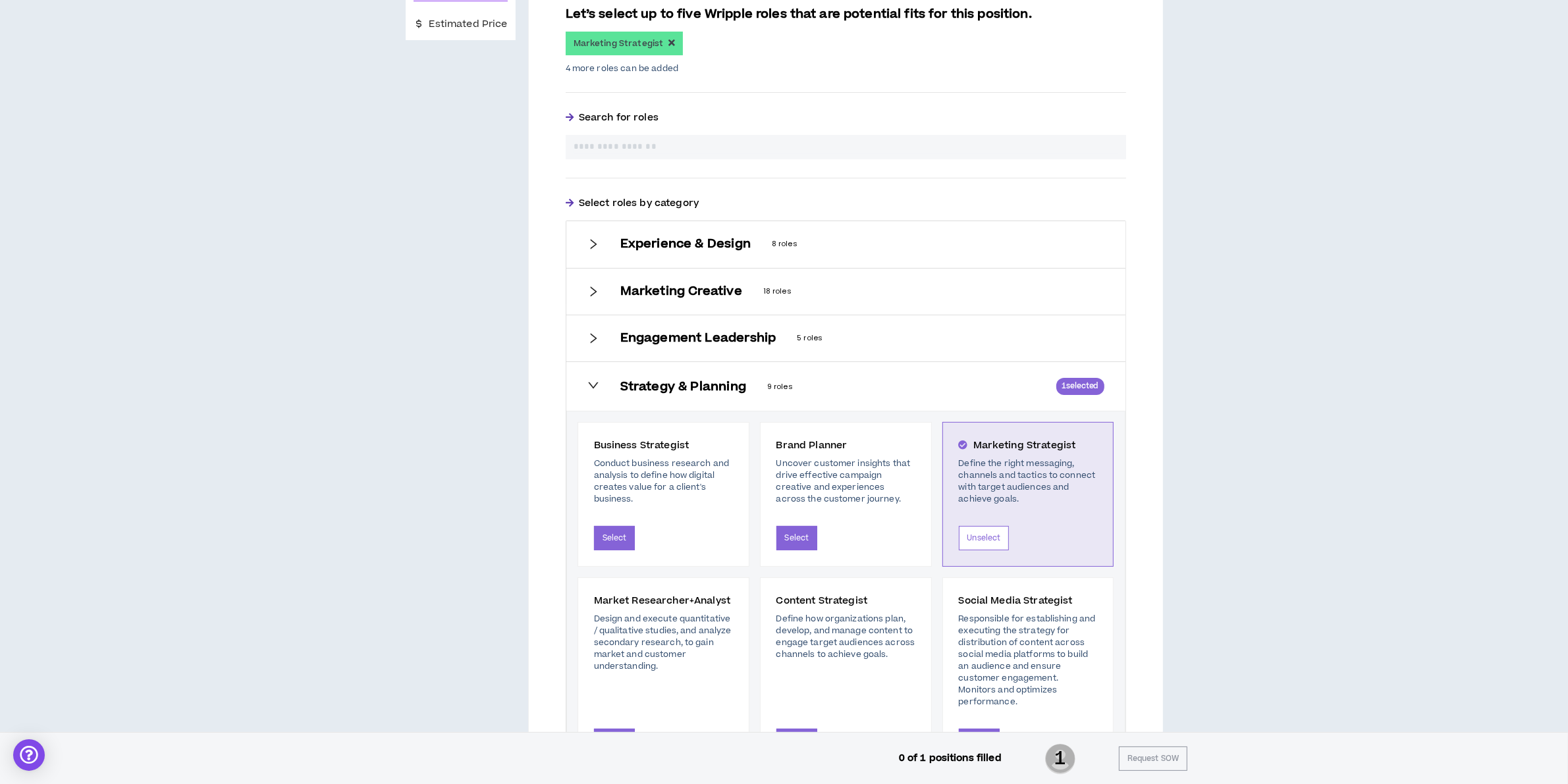
scroll to position [0, 0]
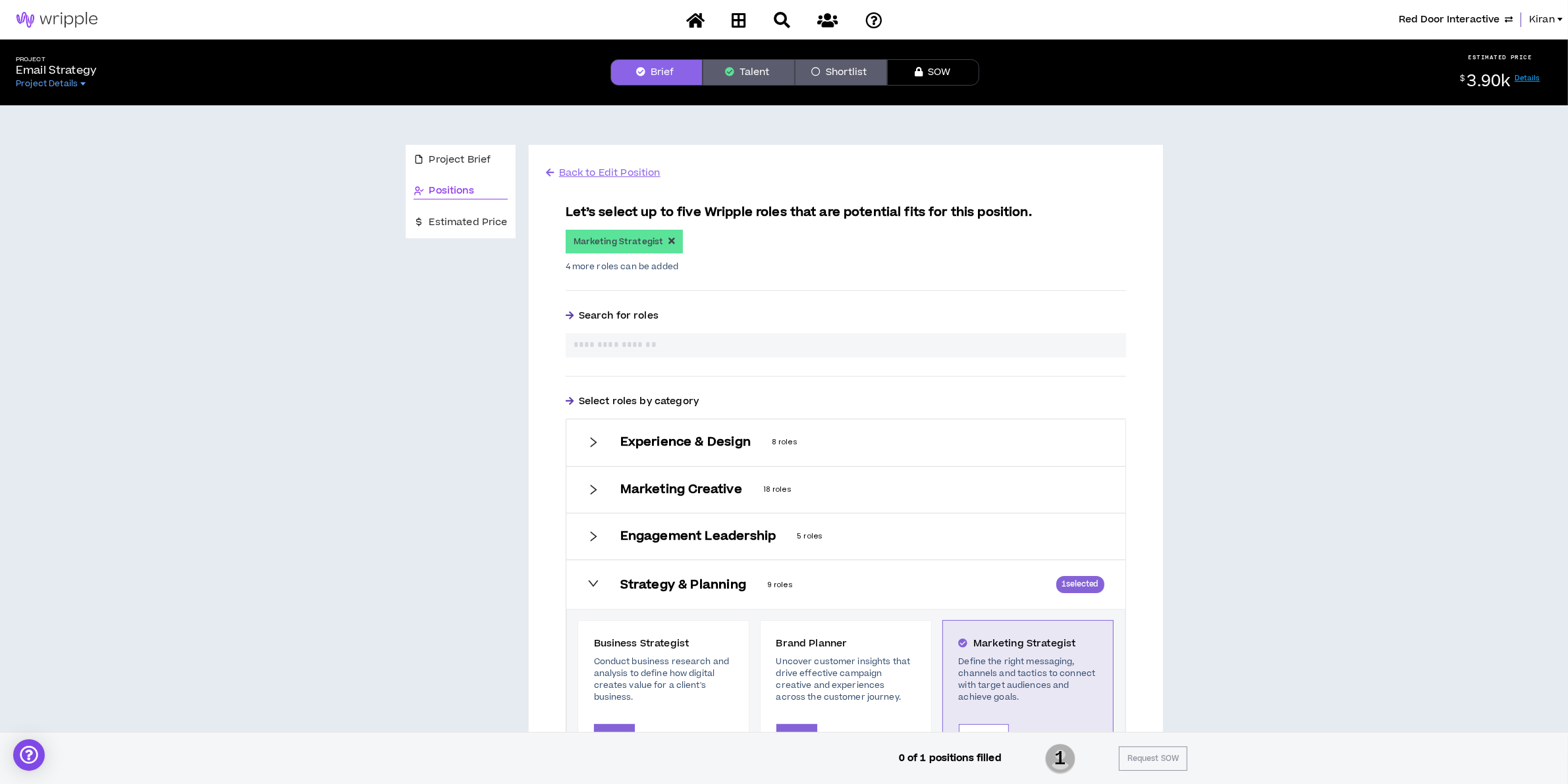
click at [661, 532] on h6 "Engagement Leadership" at bounding box center [698, 536] width 156 height 15
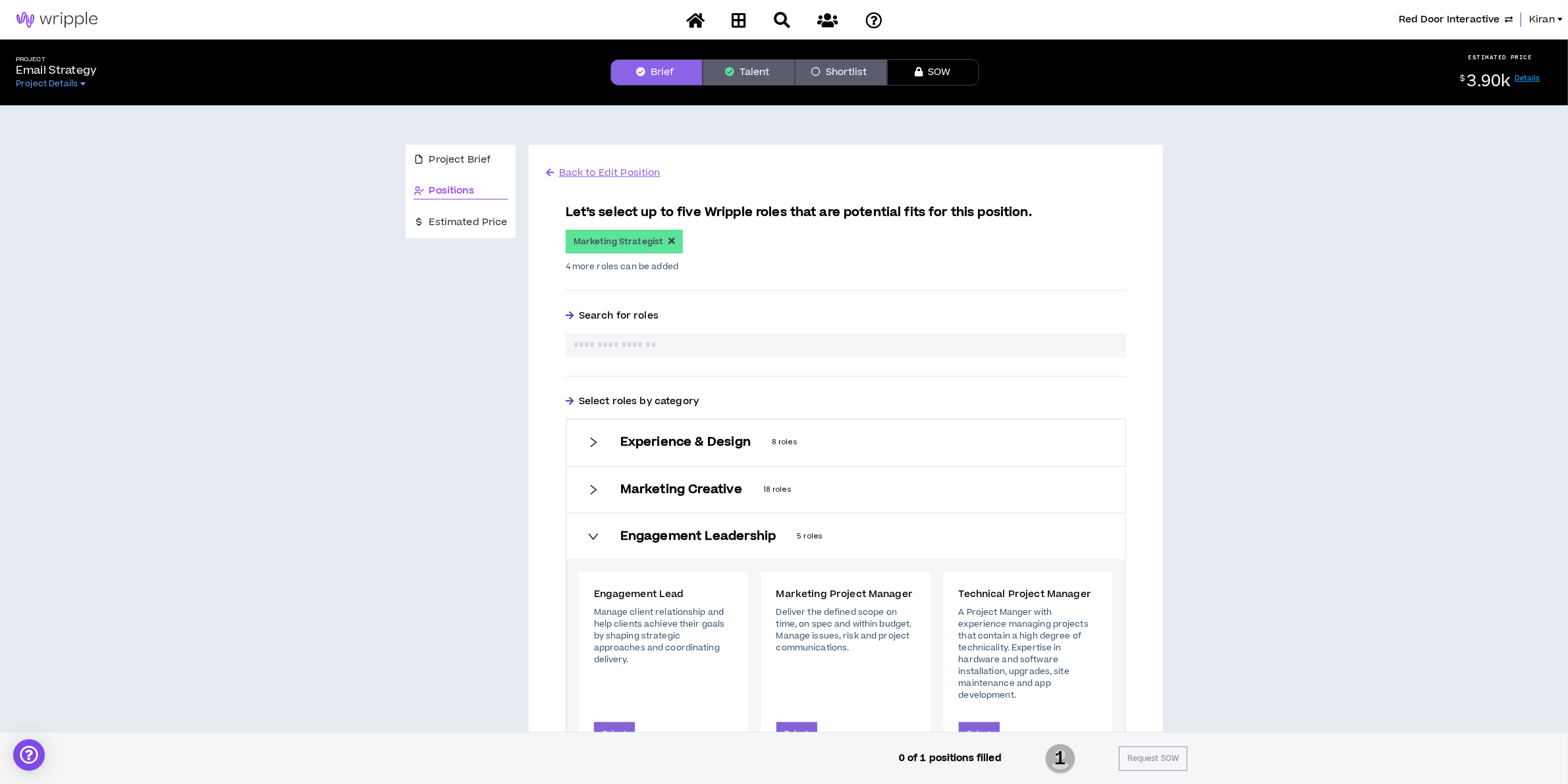
click at [673, 499] on div "Marketing Creative 18 roles" at bounding box center [845, 490] width 559 height 47
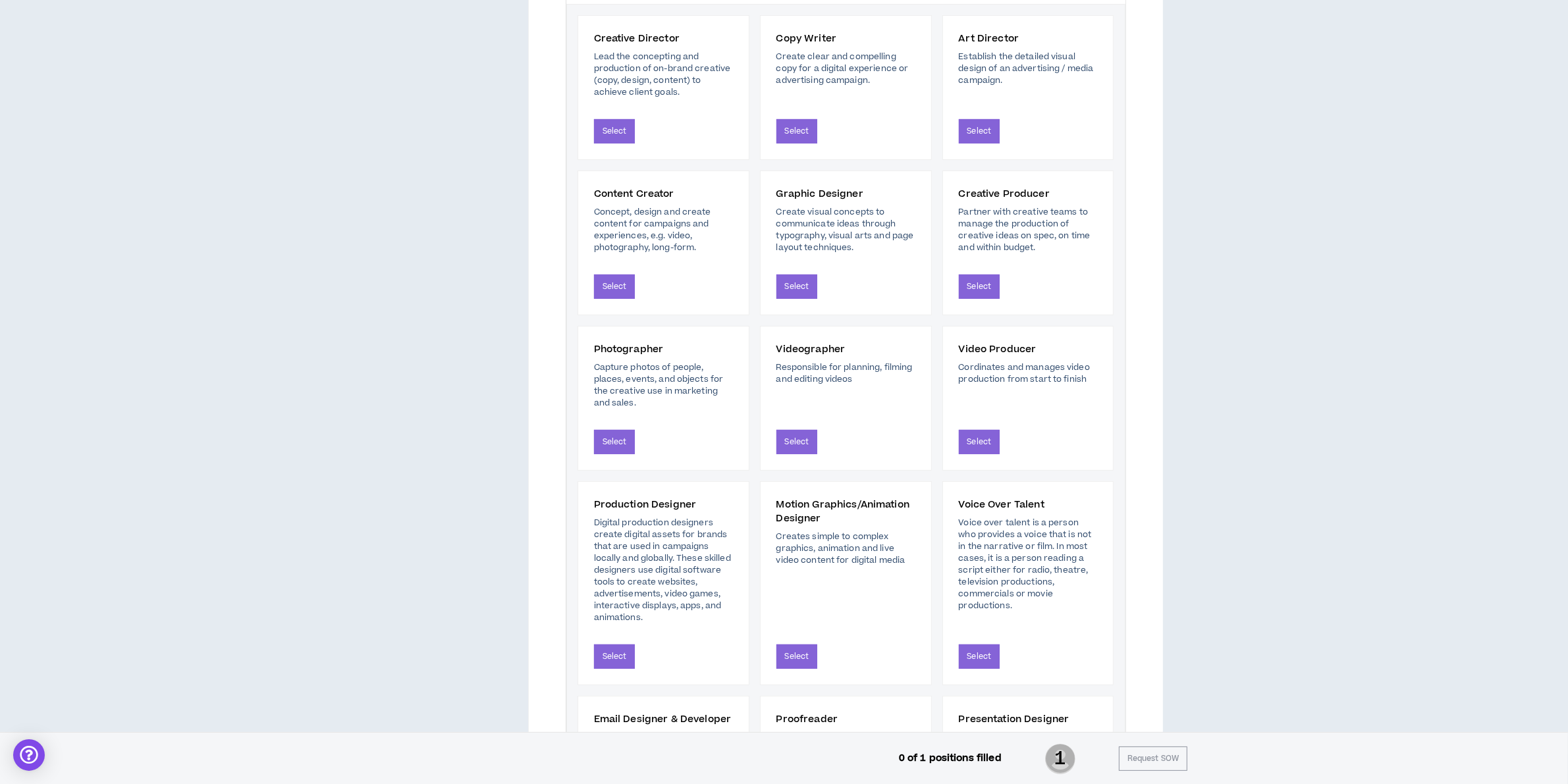
scroll to position [165, 0]
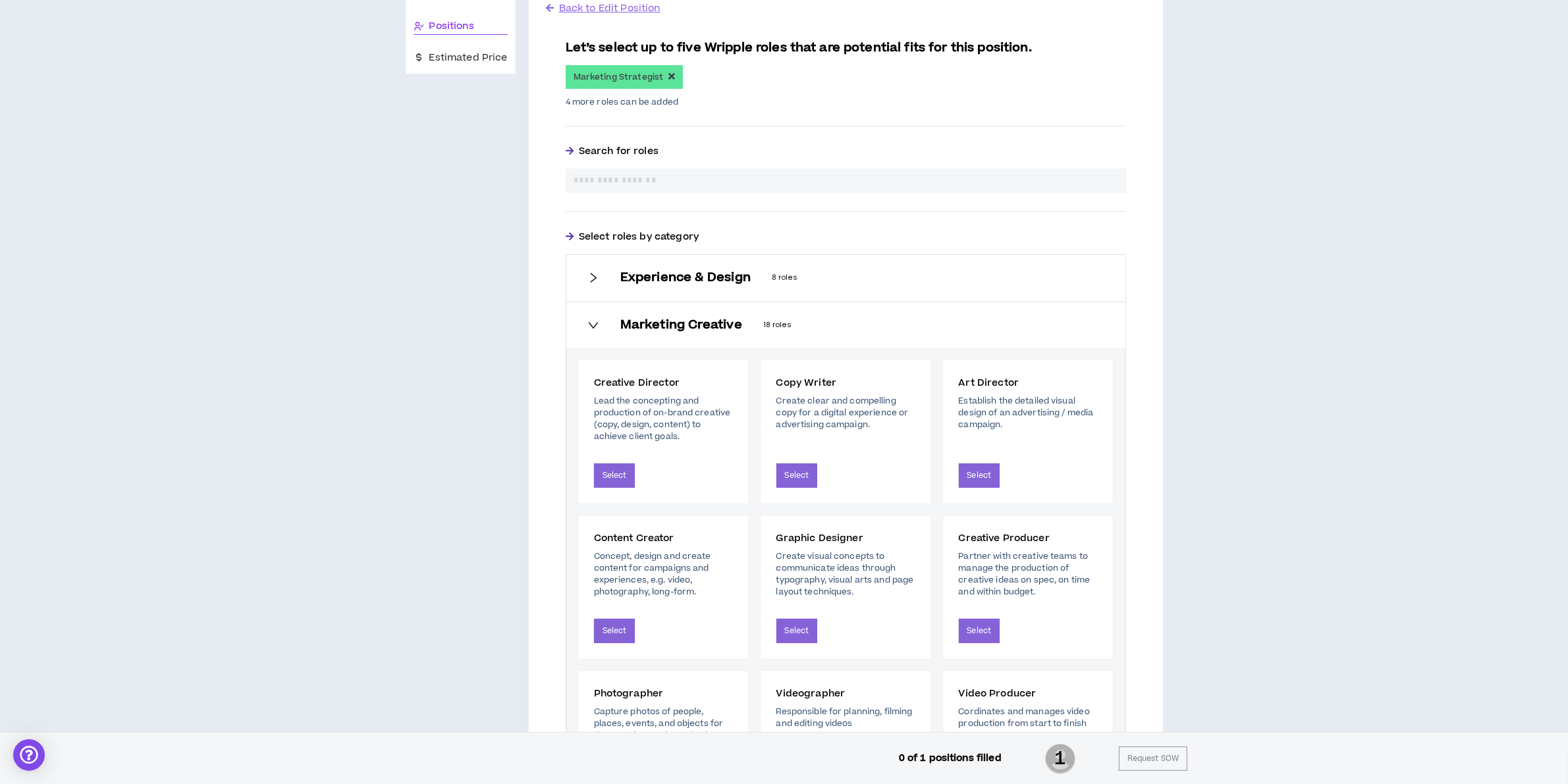
click at [666, 278] on h6 "Experience & Design" at bounding box center [685, 277] width 130 height 15
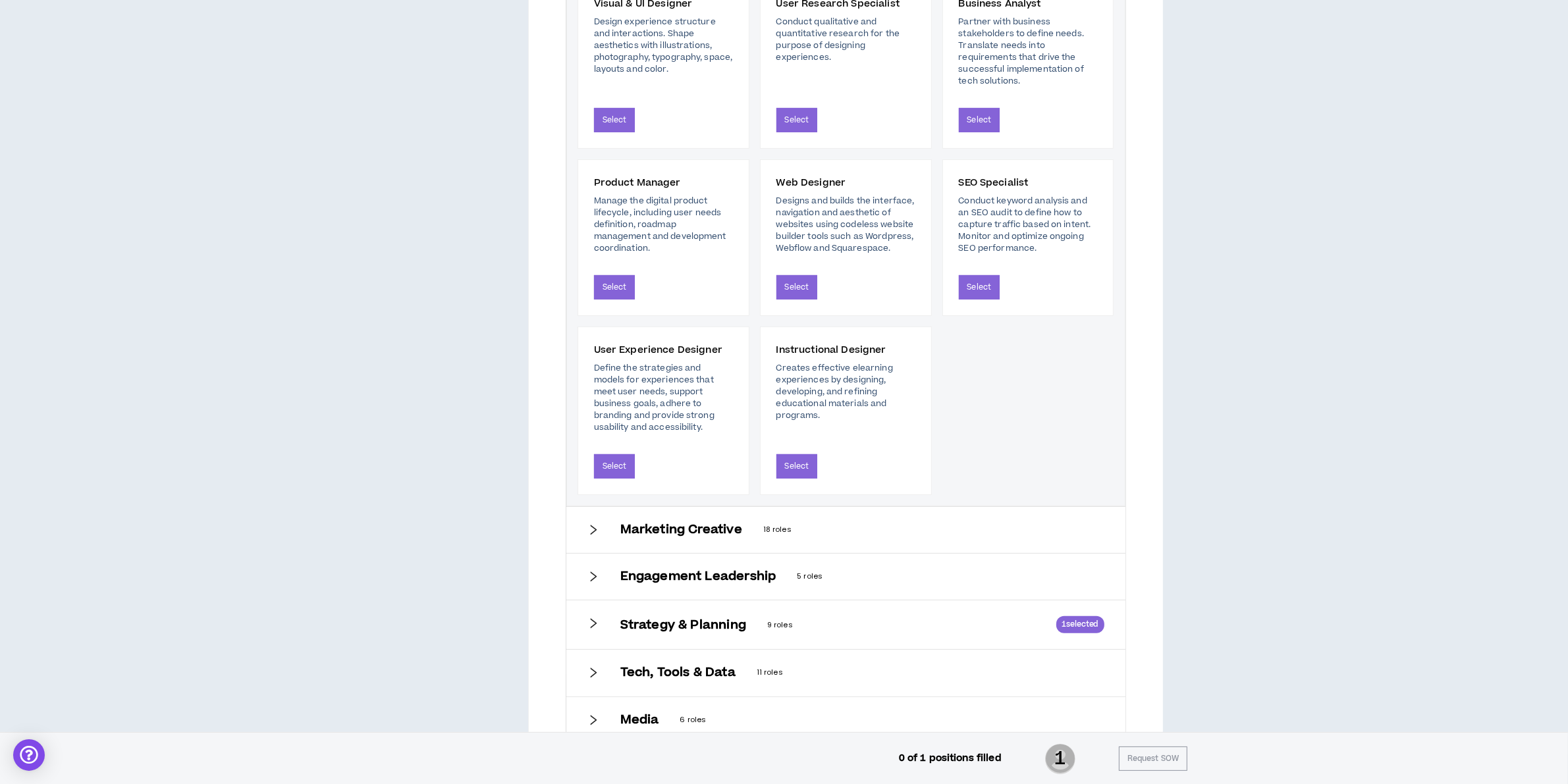
scroll to position [670, 0]
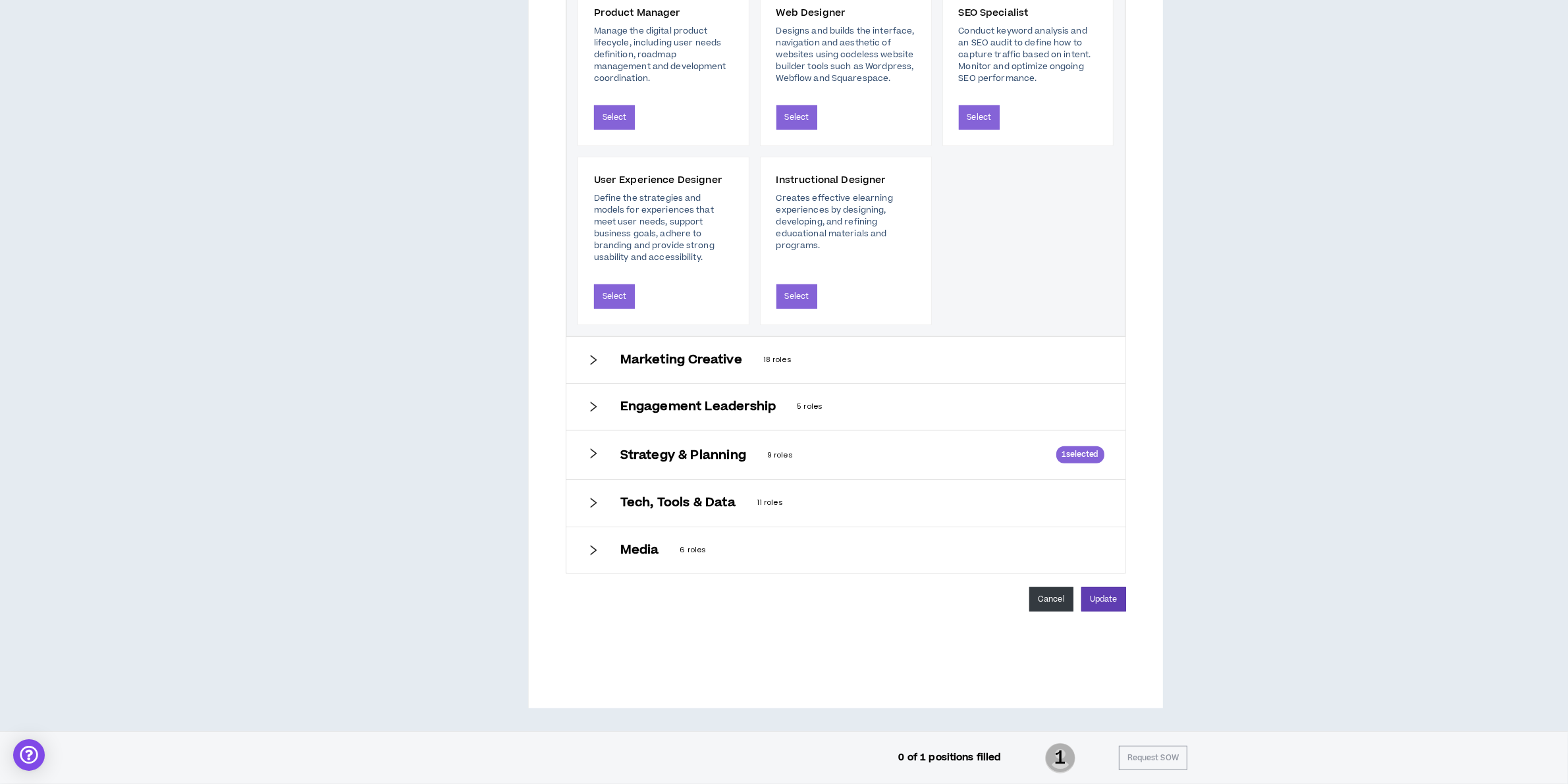
click at [1038, 610] on button "Cancel" at bounding box center [1051, 600] width 44 height 24
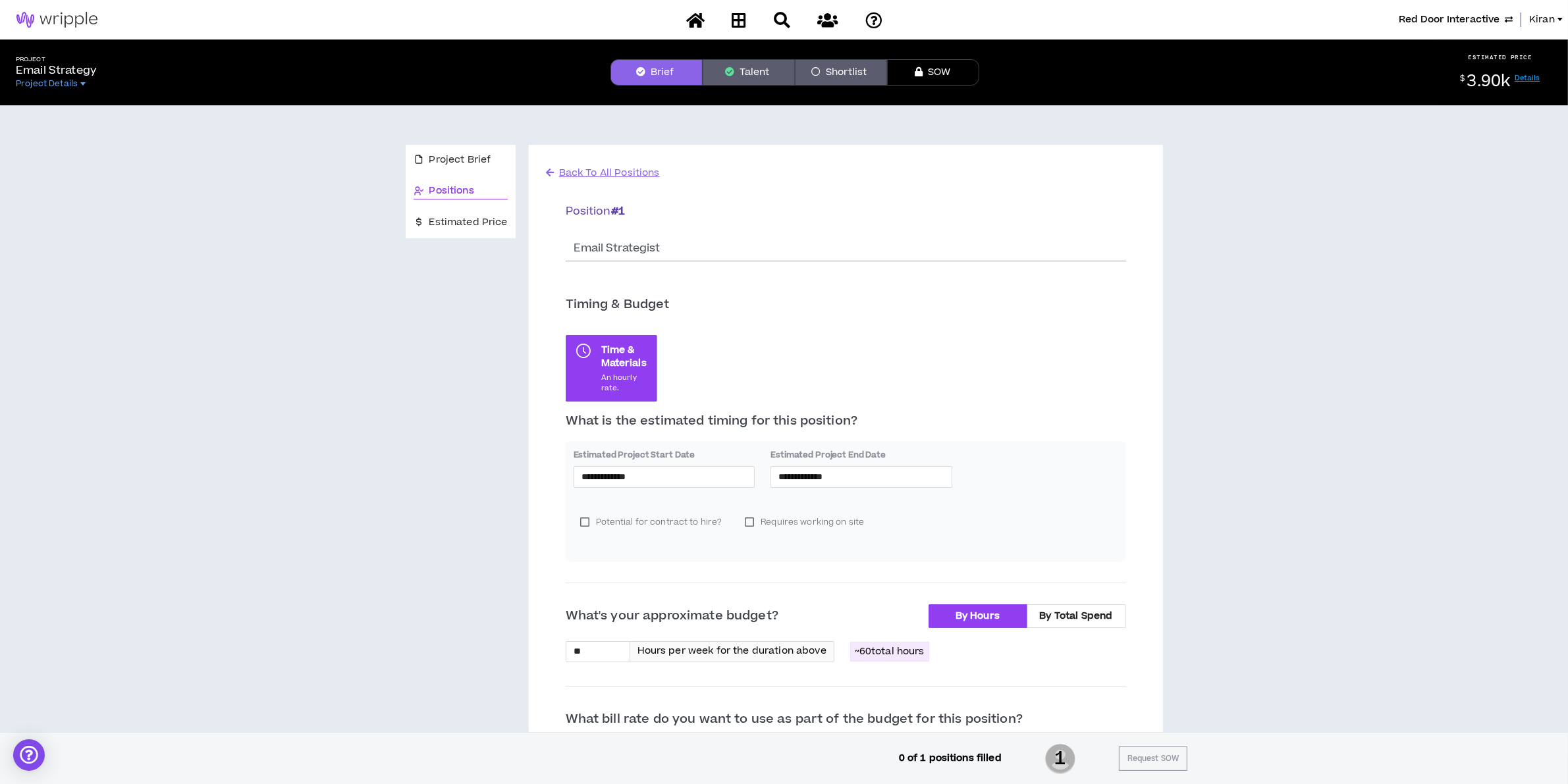
click at [762, 72] on button "Talent" at bounding box center [748, 72] width 92 height 27
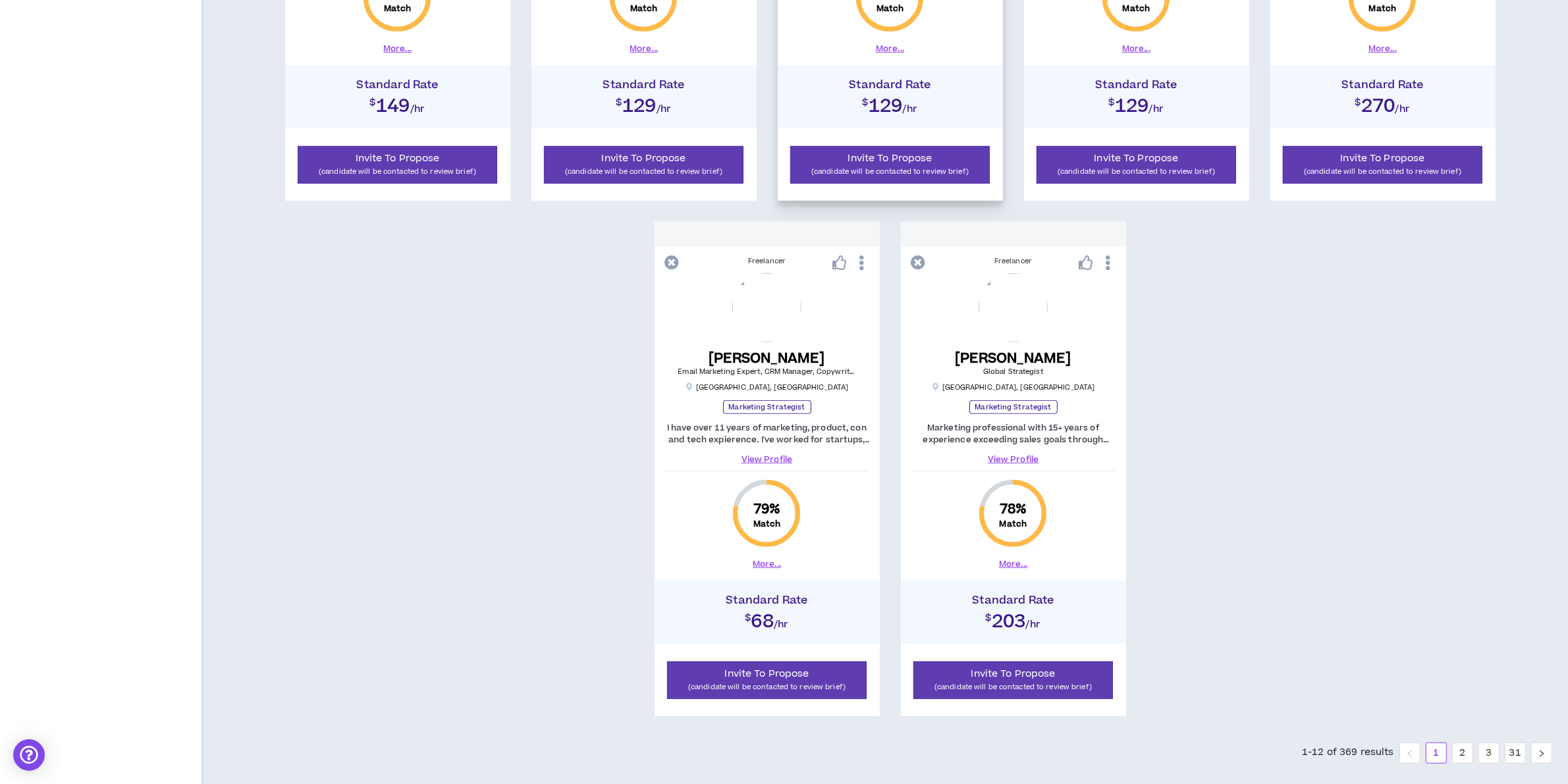
scroll to position [1167, 0]
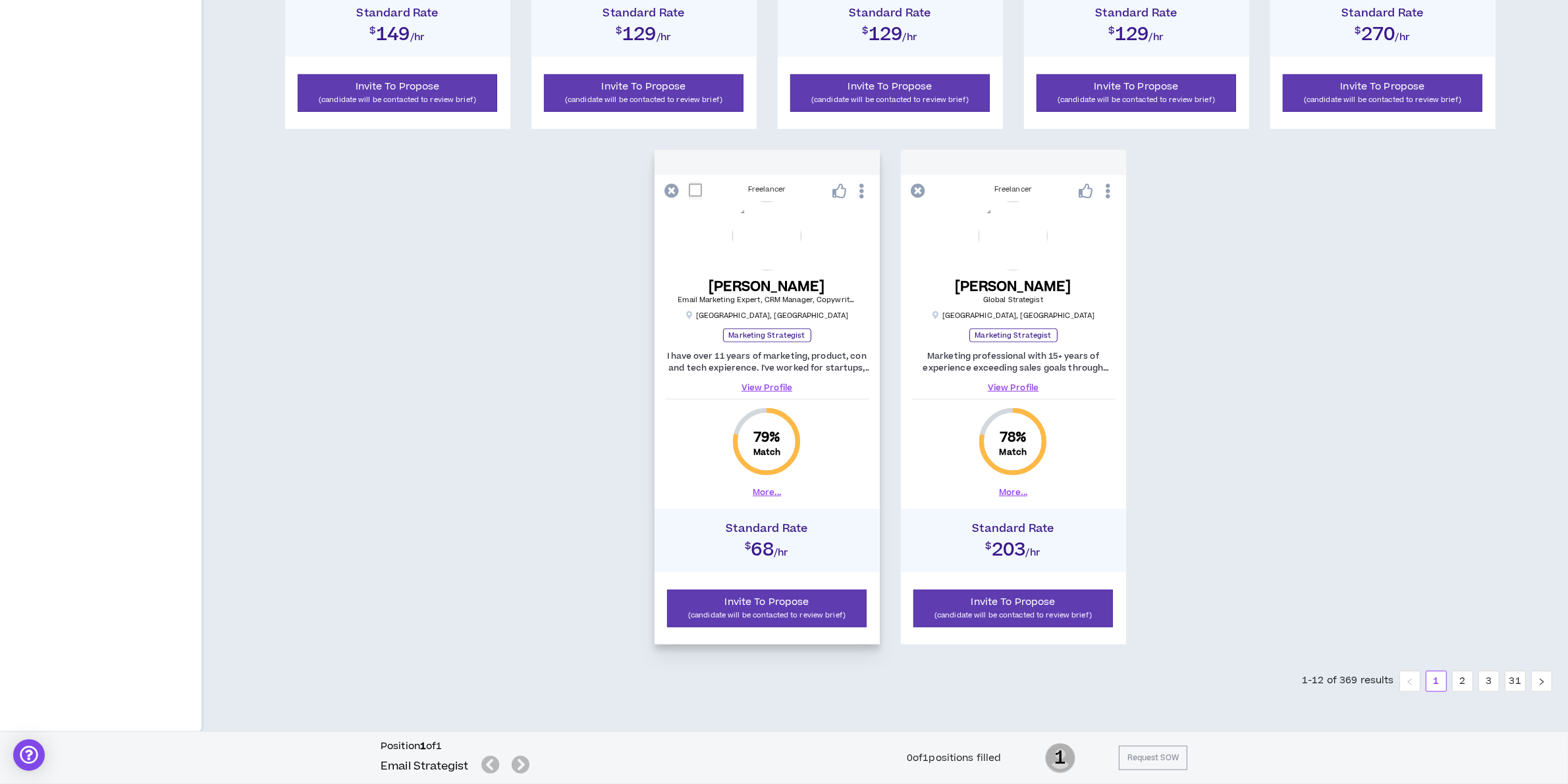
click at [769, 389] on link "View Profile" at bounding box center [767, 388] width 204 height 12
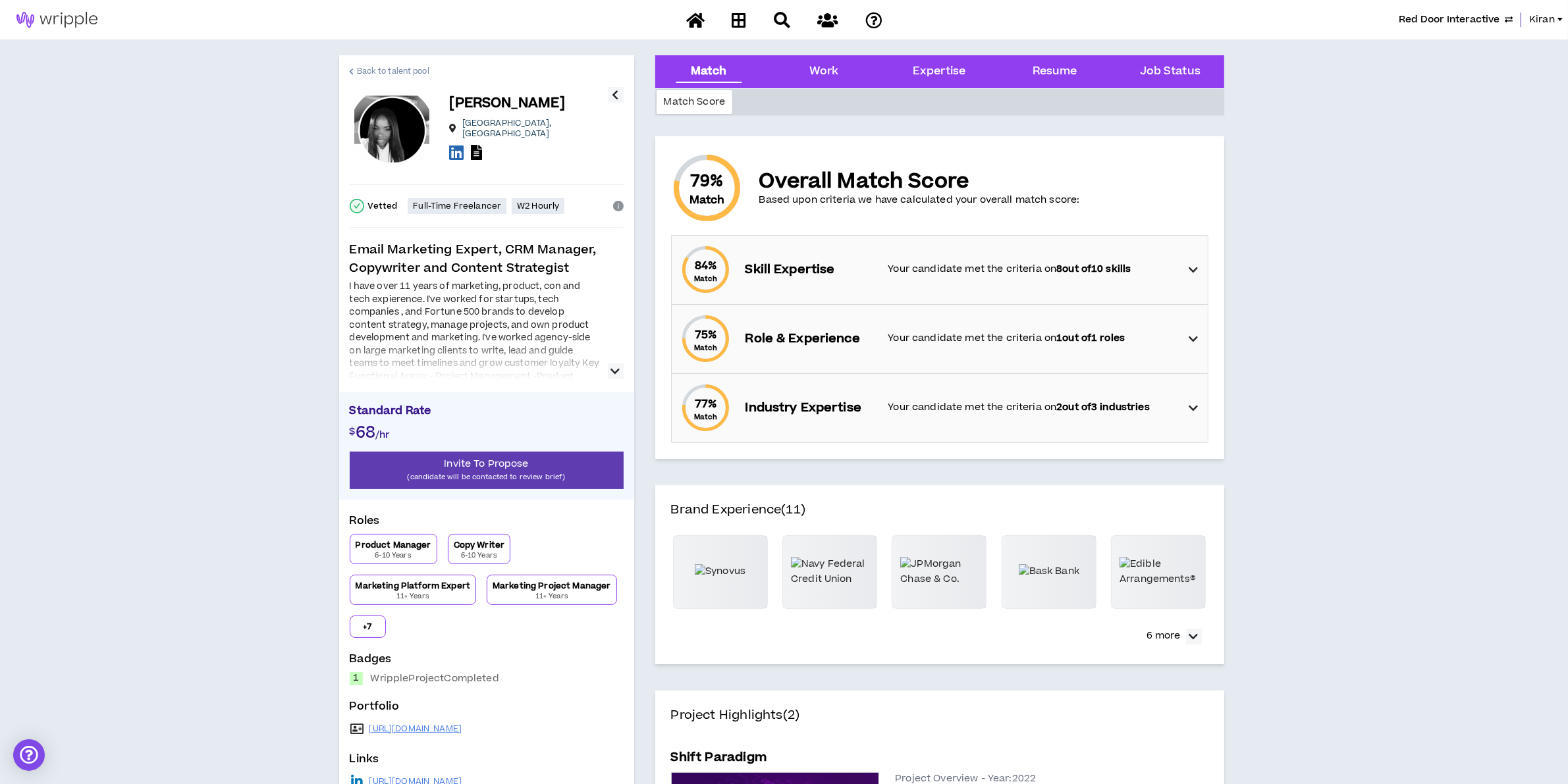
click at [361, 63] on link "Back to talent pool" at bounding box center [389, 71] width 79 height 32
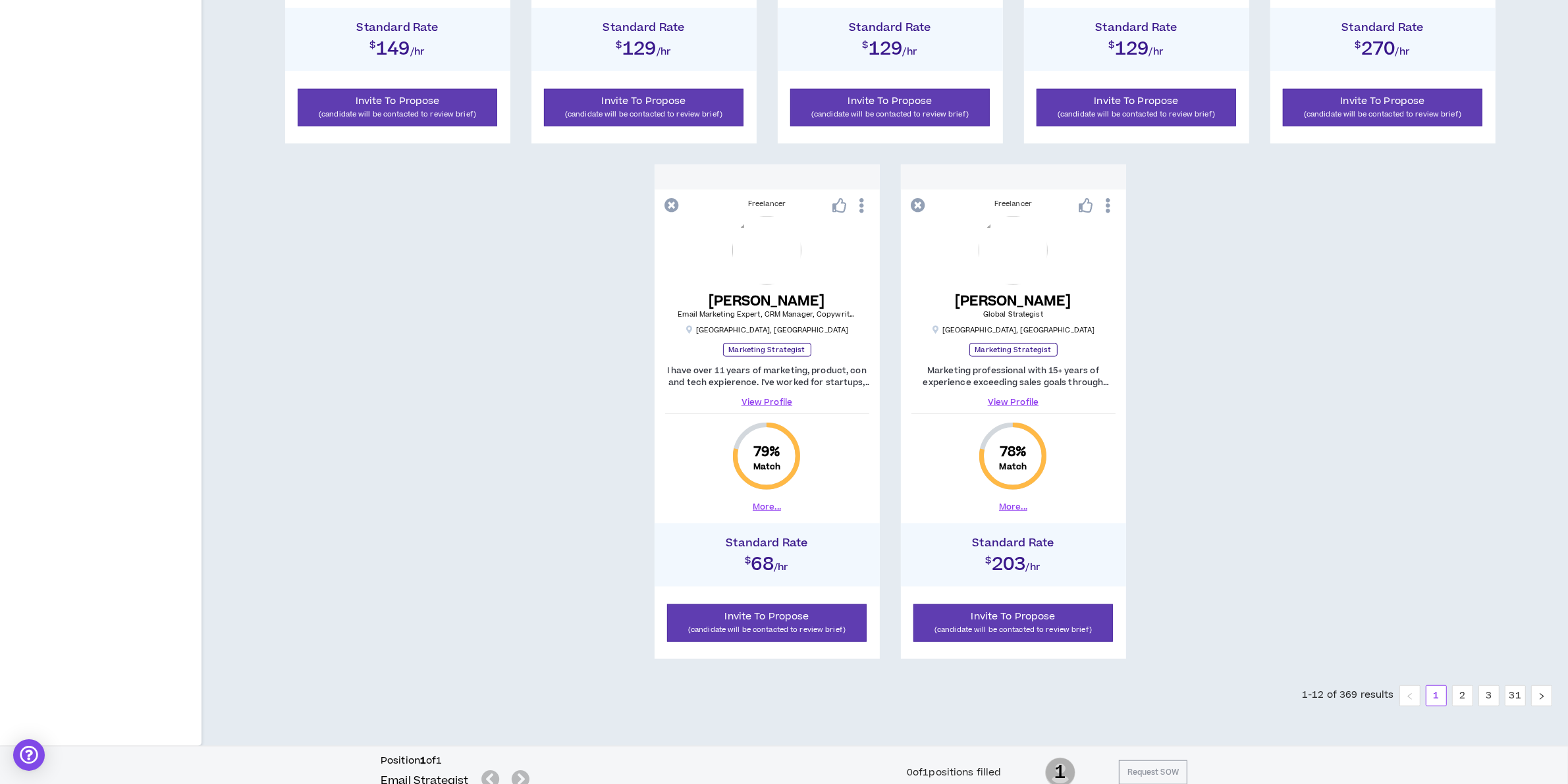
scroll to position [1167, 0]
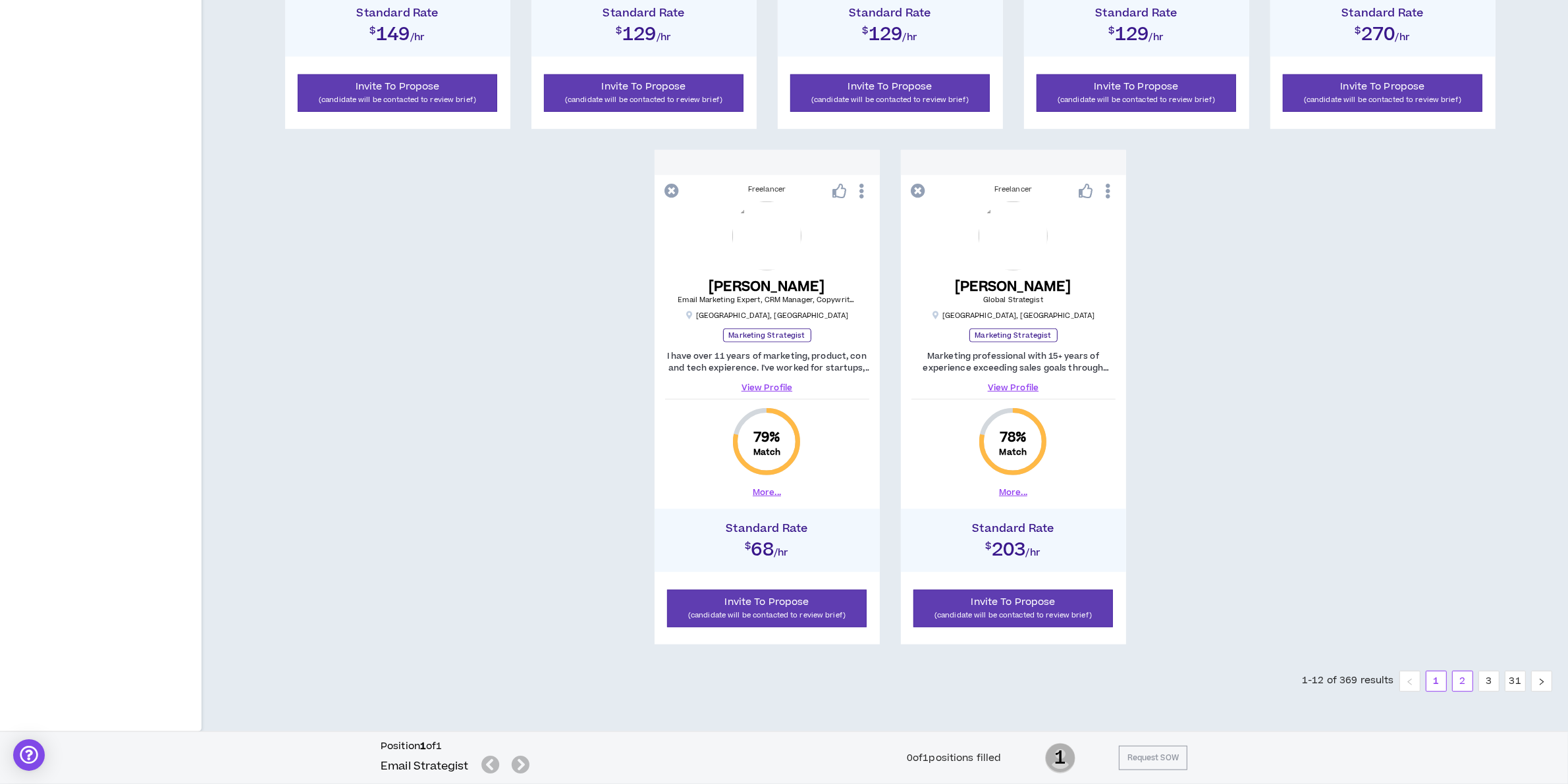
click at [1460, 673] on link "2" at bounding box center [1462, 681] width 20 height 20
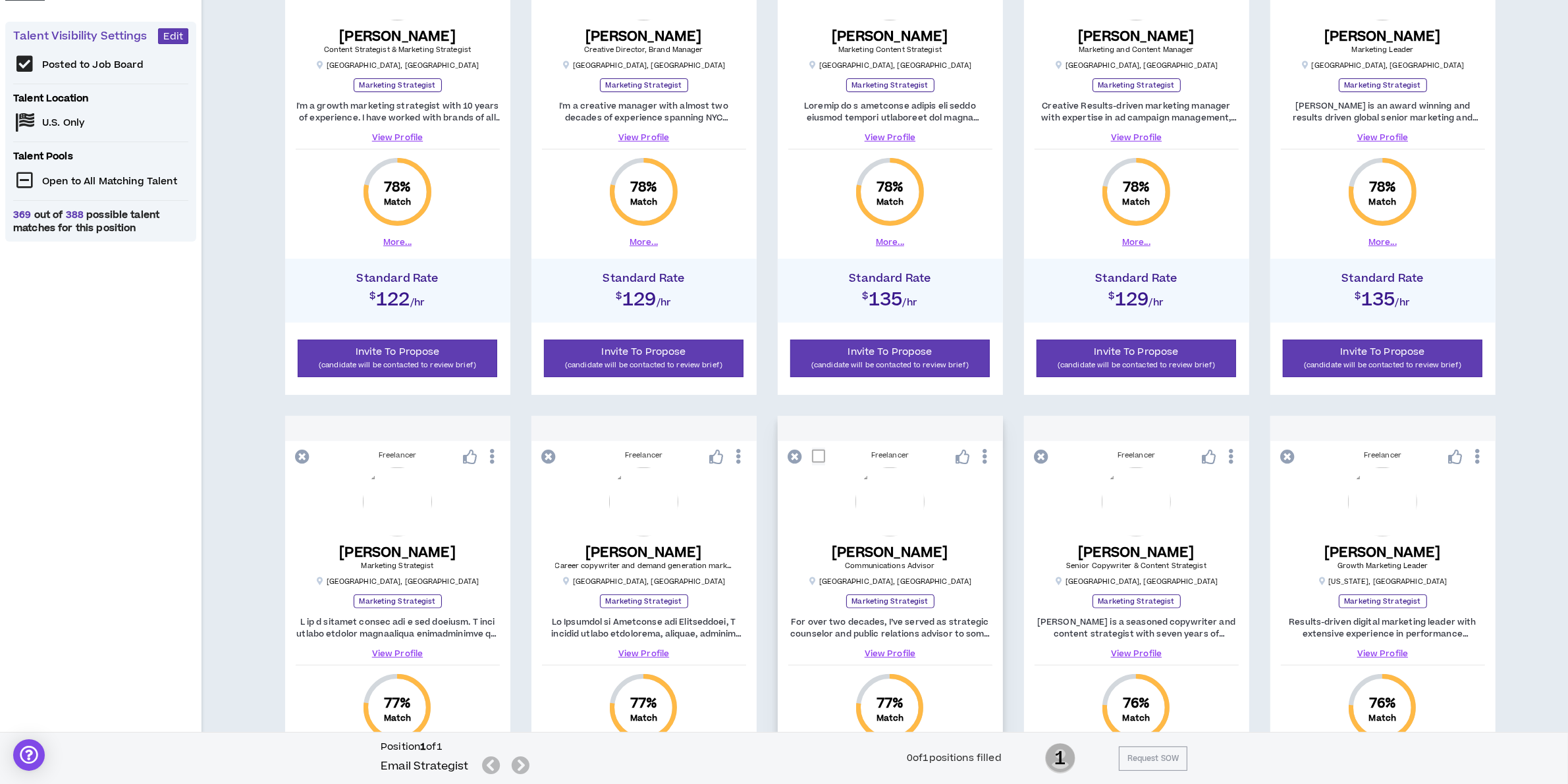
scroll to position [96, 0]
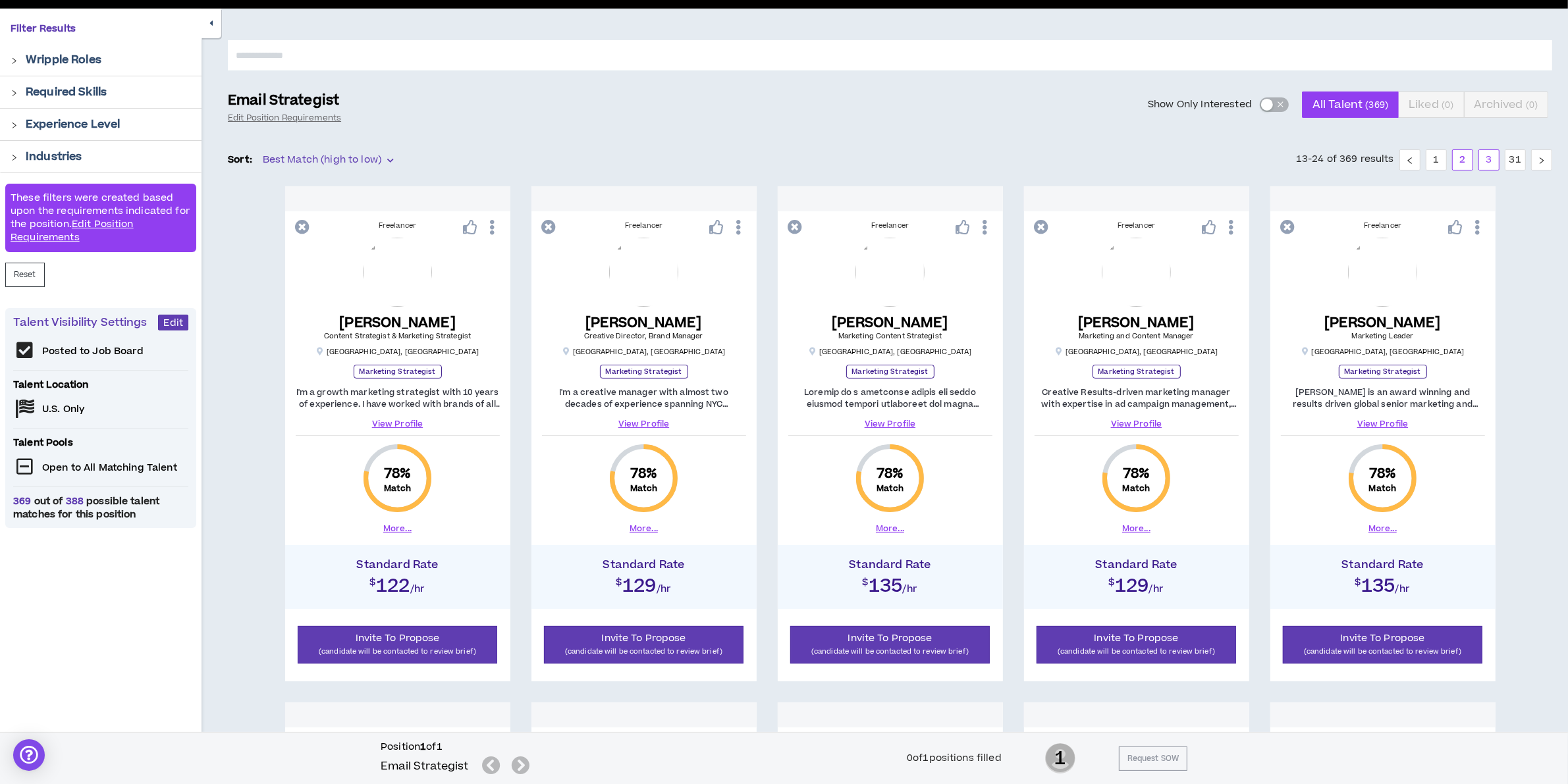
click at [1480, 159] on link "3" at bounding box center [1489, 159] width 20 height 20
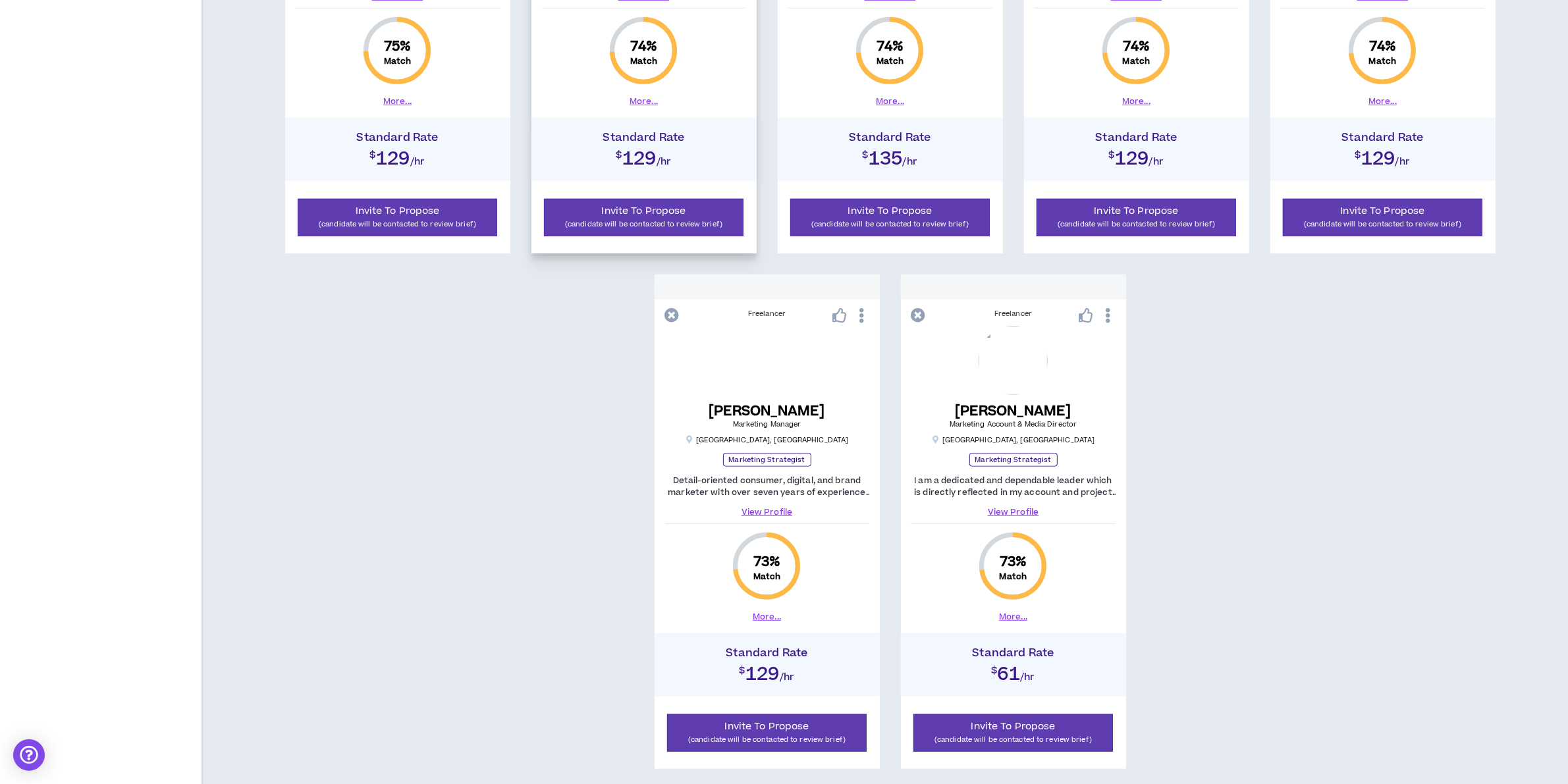
scroll to position [1167, 0]
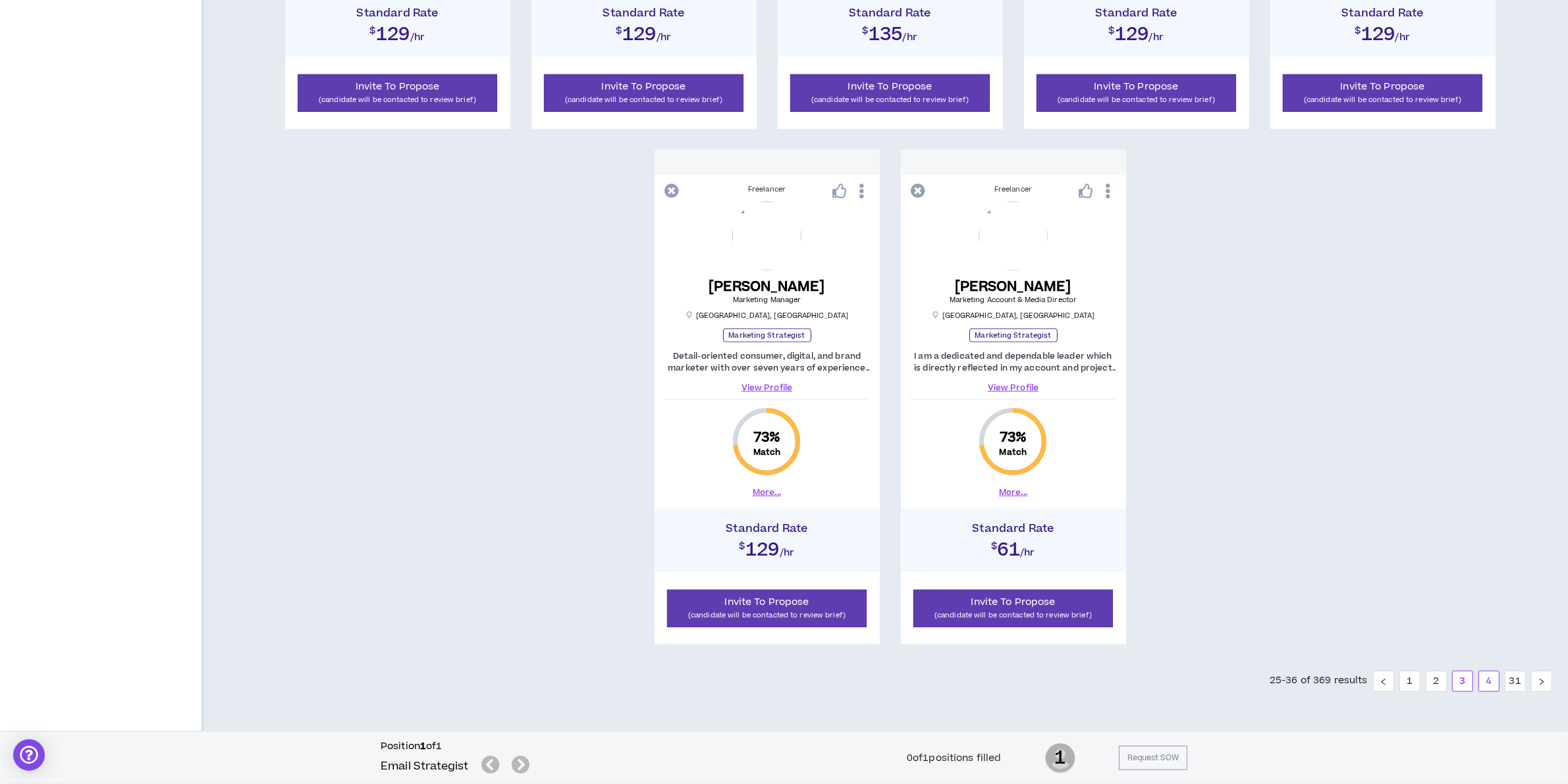
click at [1490, 687] on link "4" at bounding box center [1489, 681] width 20 height 20
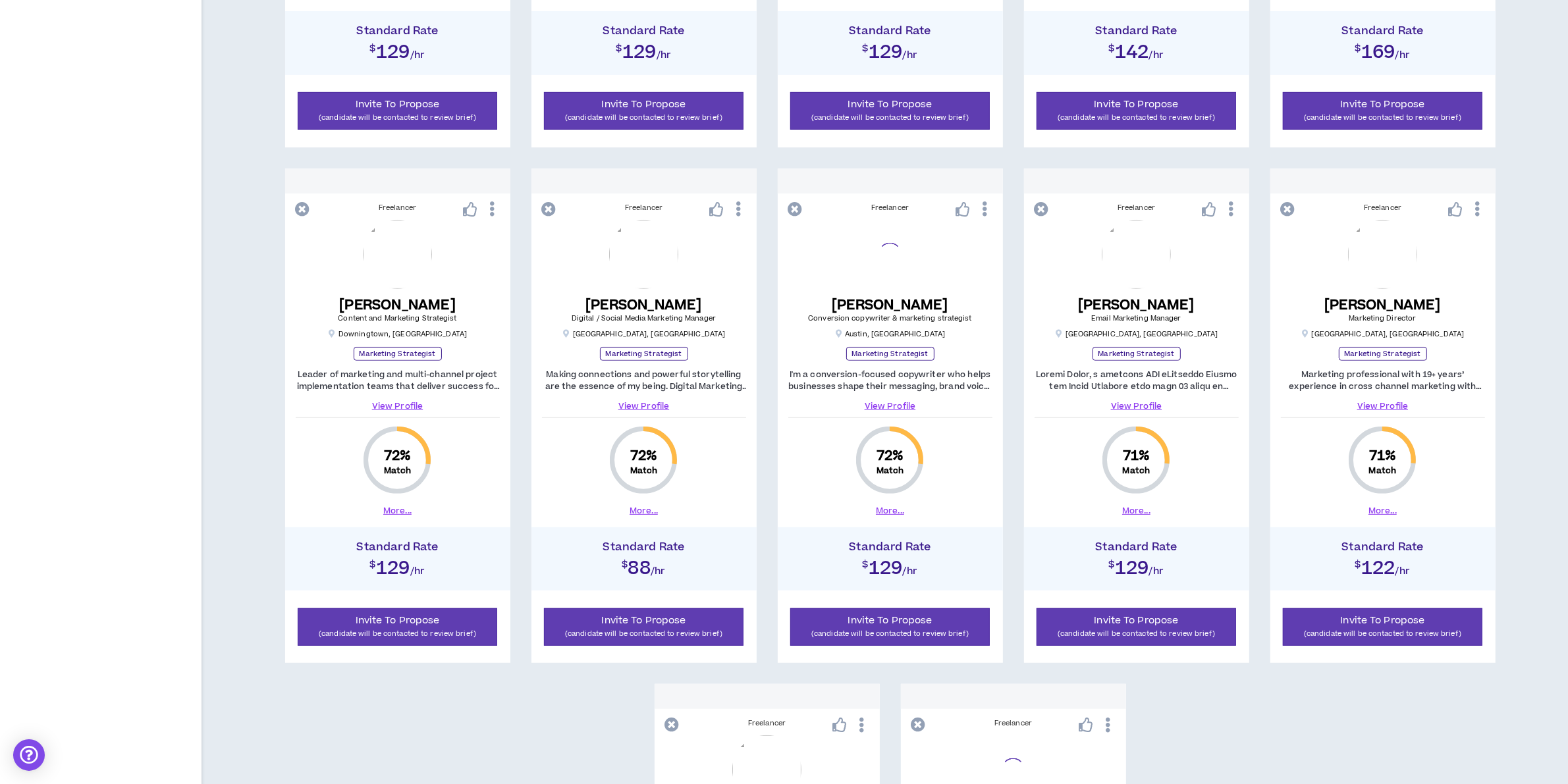
scroll to position [96, 0]
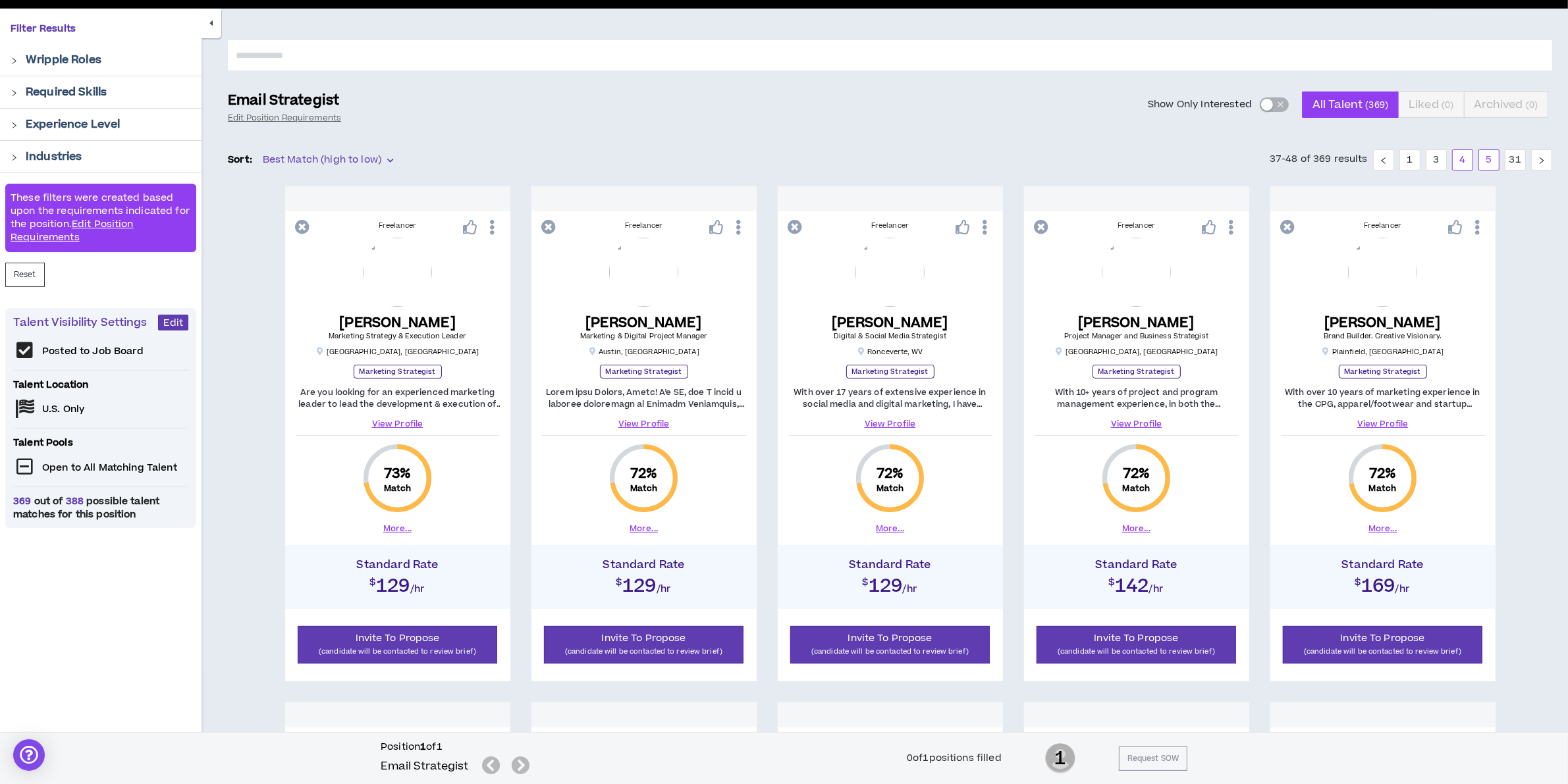
click at [1489, 155] on link "5" at bounding box center [1489, 159] width 20 height 20
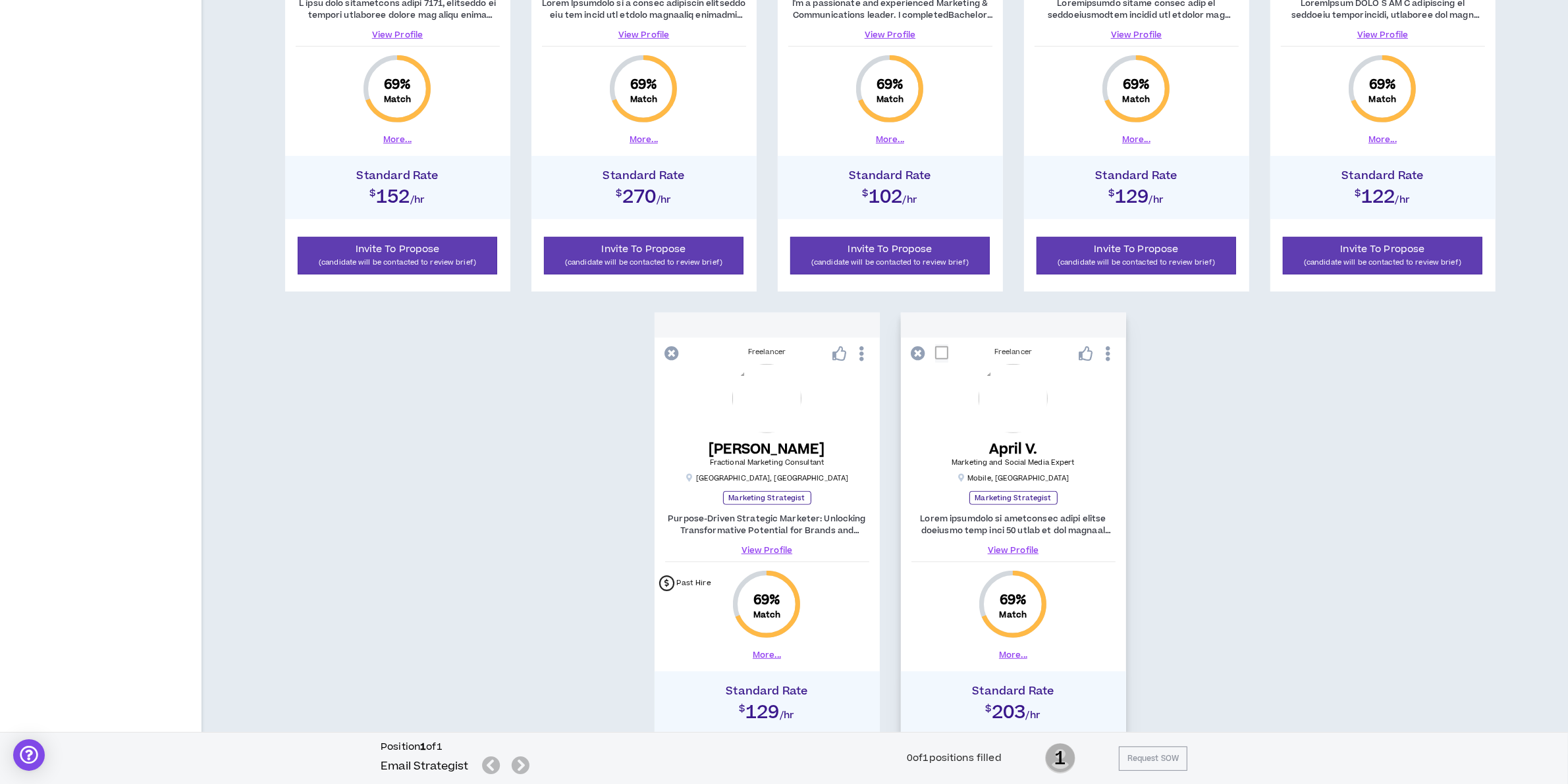
scroll to position [1167, 0]
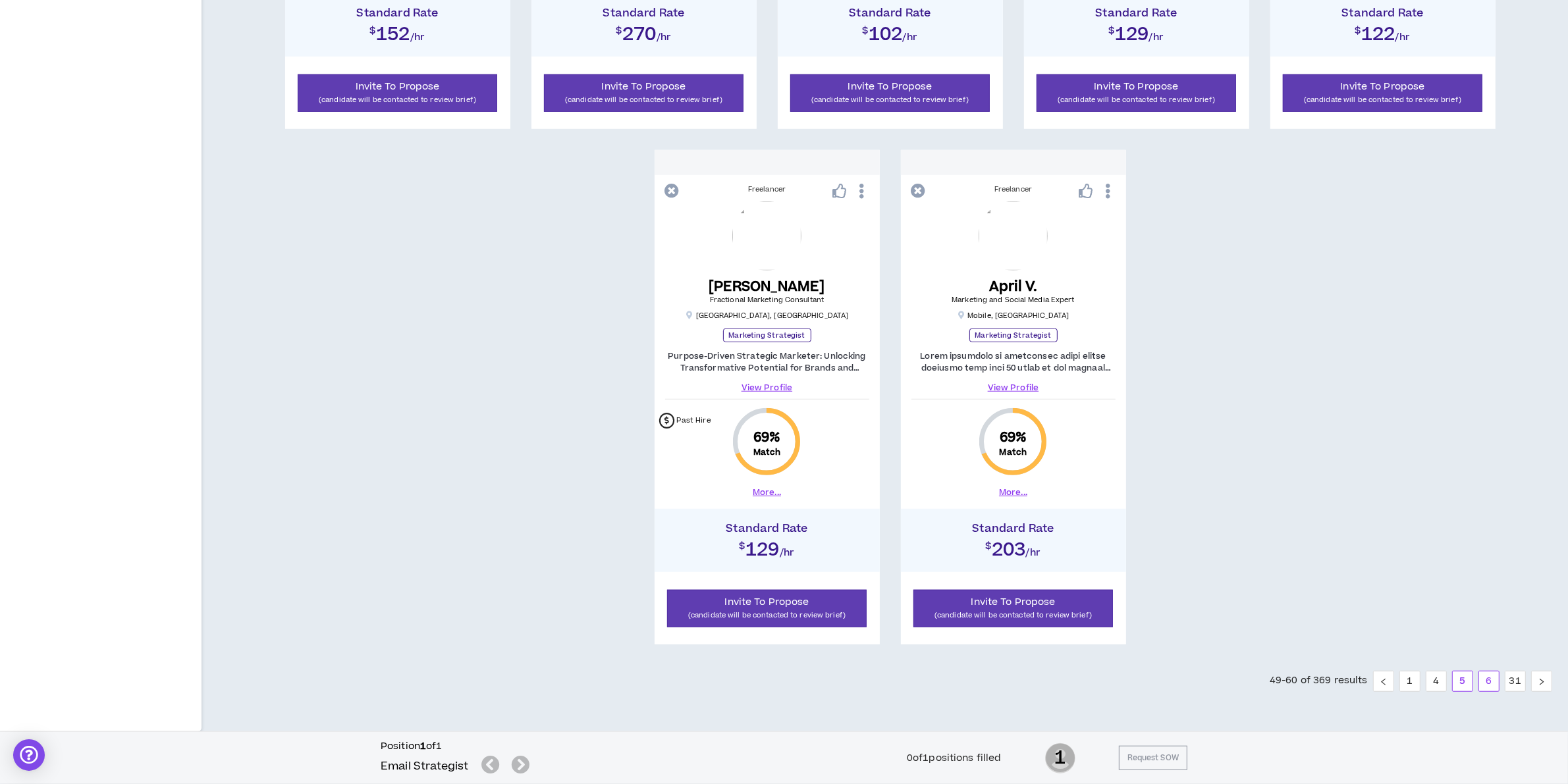
click at [1484, 683] on link "6" at bounding box center [1489, 681] width 20 height 20
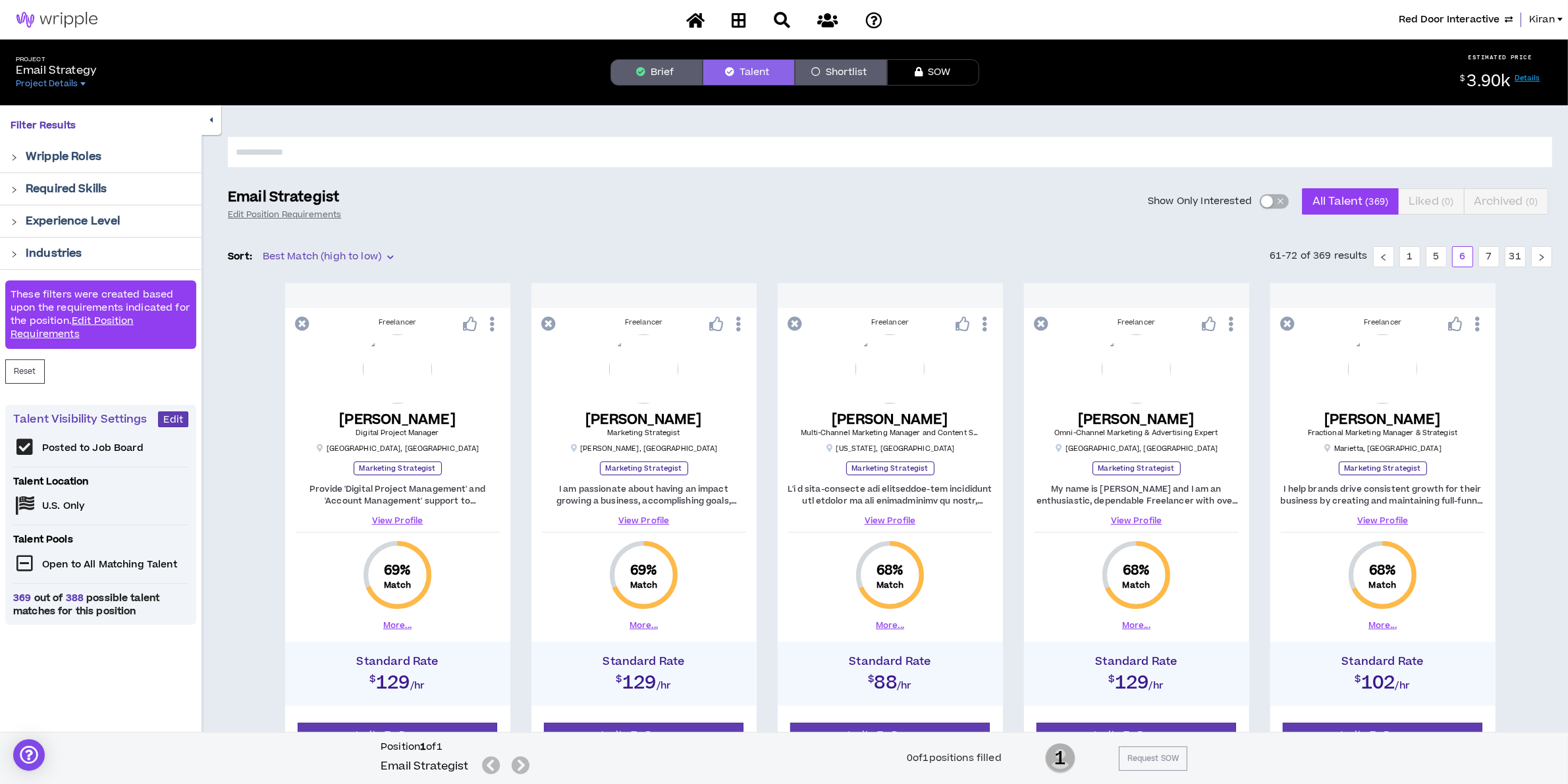
click at [1414, 20] on span "Red Door Interactive" at bounding box center [1448, 20] width 101 height 15
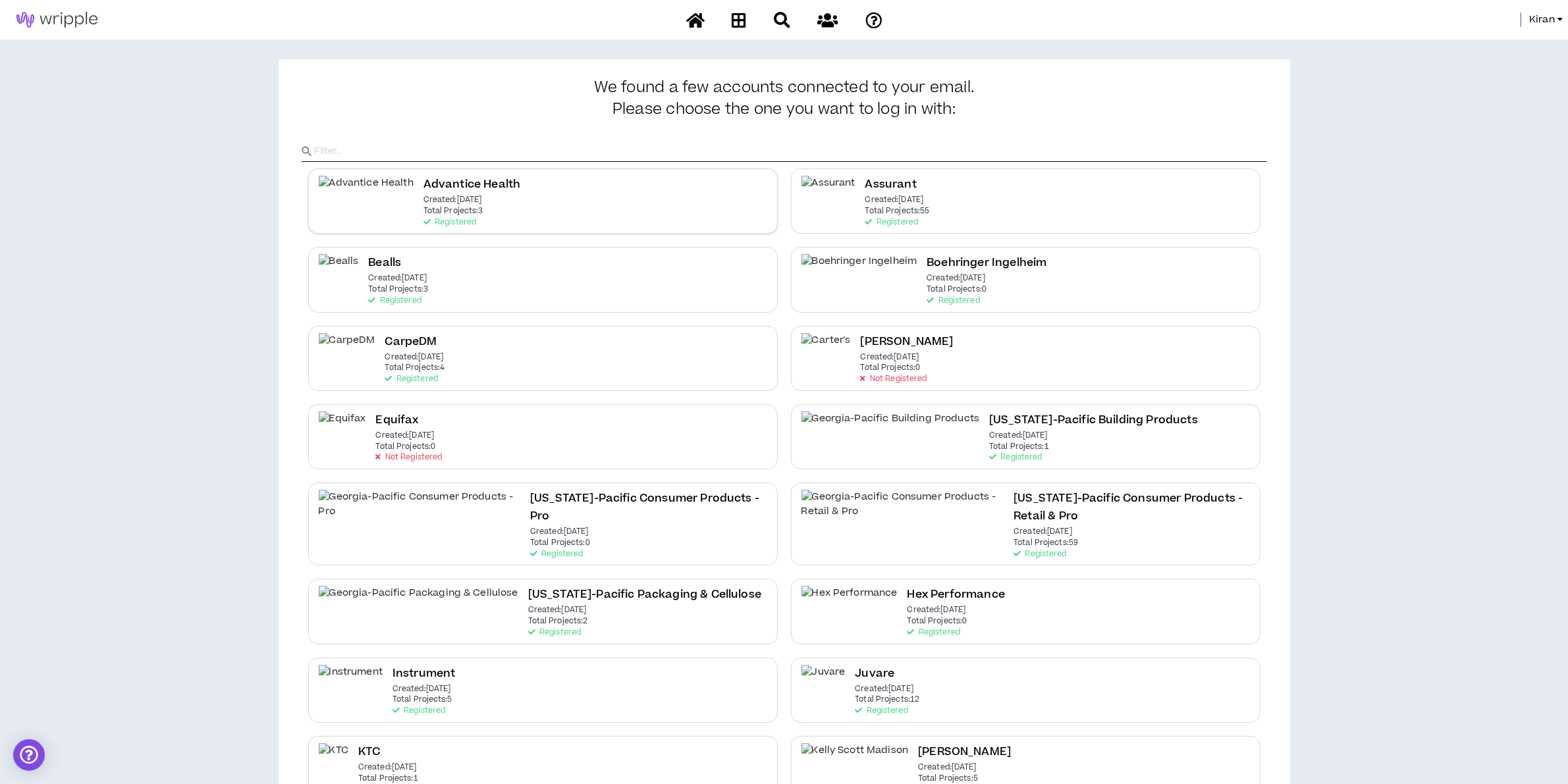
click at [486, 199] on div "Advantice Health Created: [DATE] Total Projects: 3 Registered" at bounding box center [543, 202] width 470 height 65
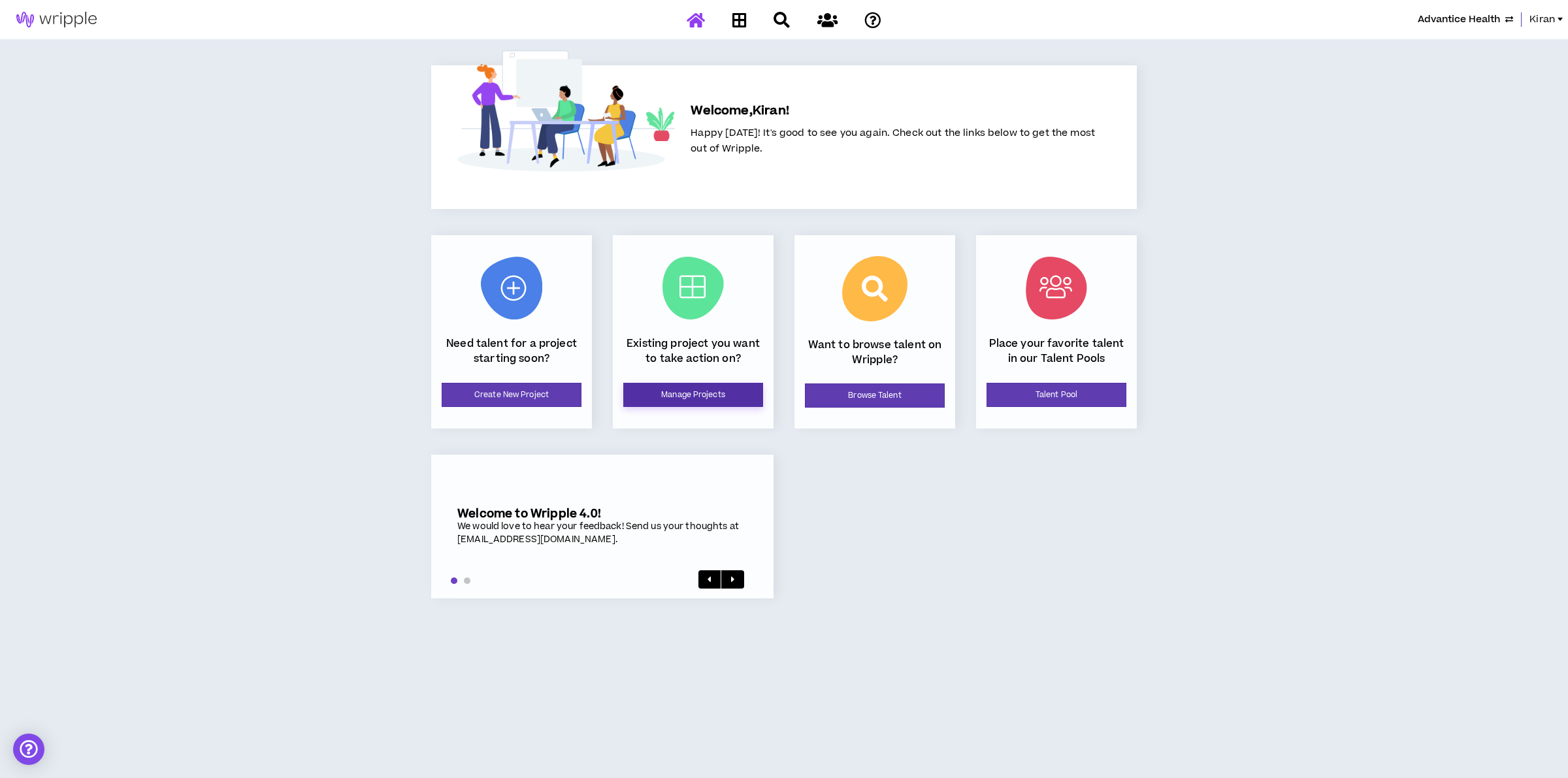
click at [700, 393] on link "Manage Projects" at bounding box center [693, 395] width 140 height 24
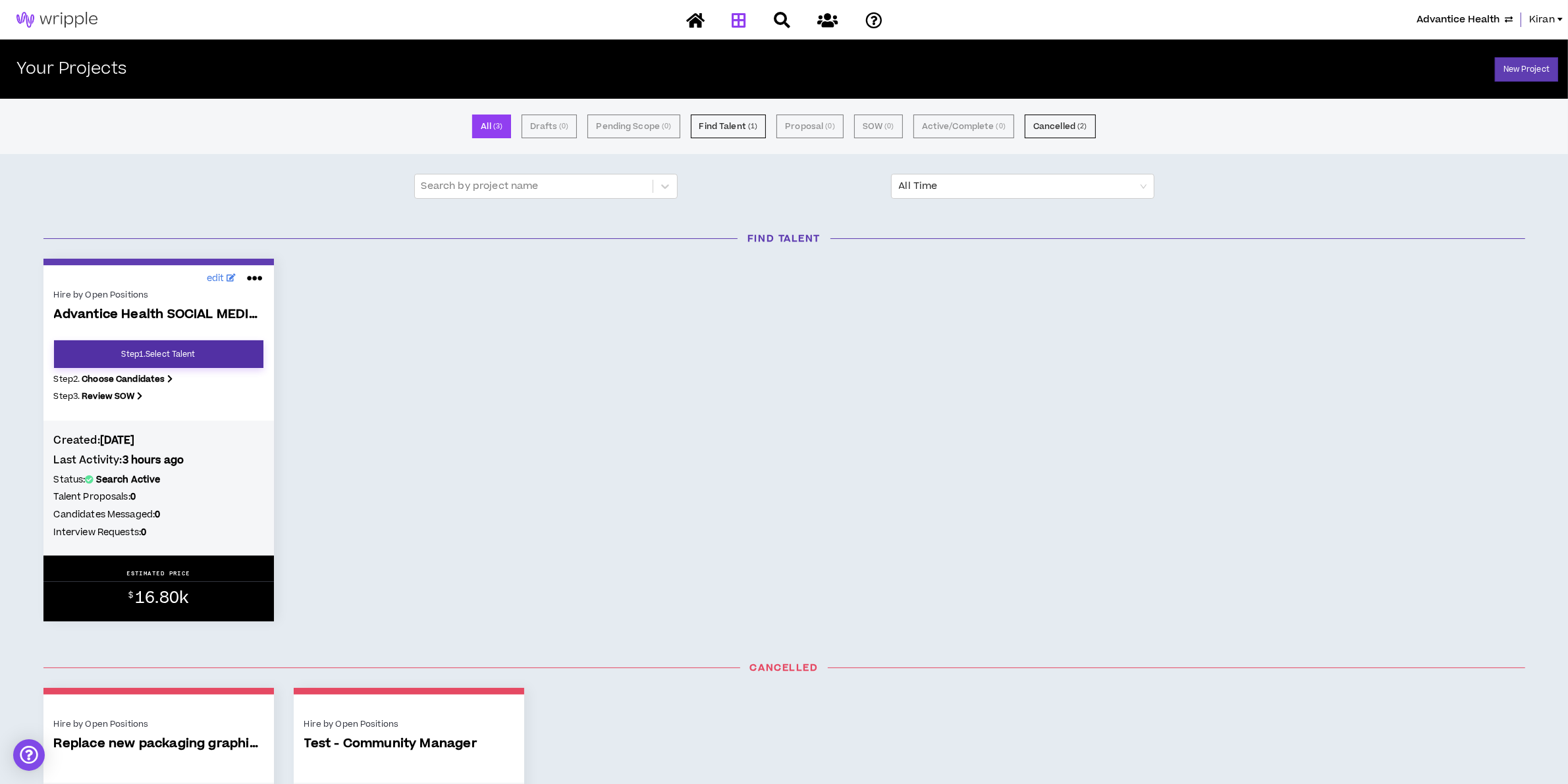
click at [129, 345] on link "Step 1 . Select Talent" at bounding box center [159, 354] width 209 height 28
